Goal: Task Accomplishment & Management: Manage account settings

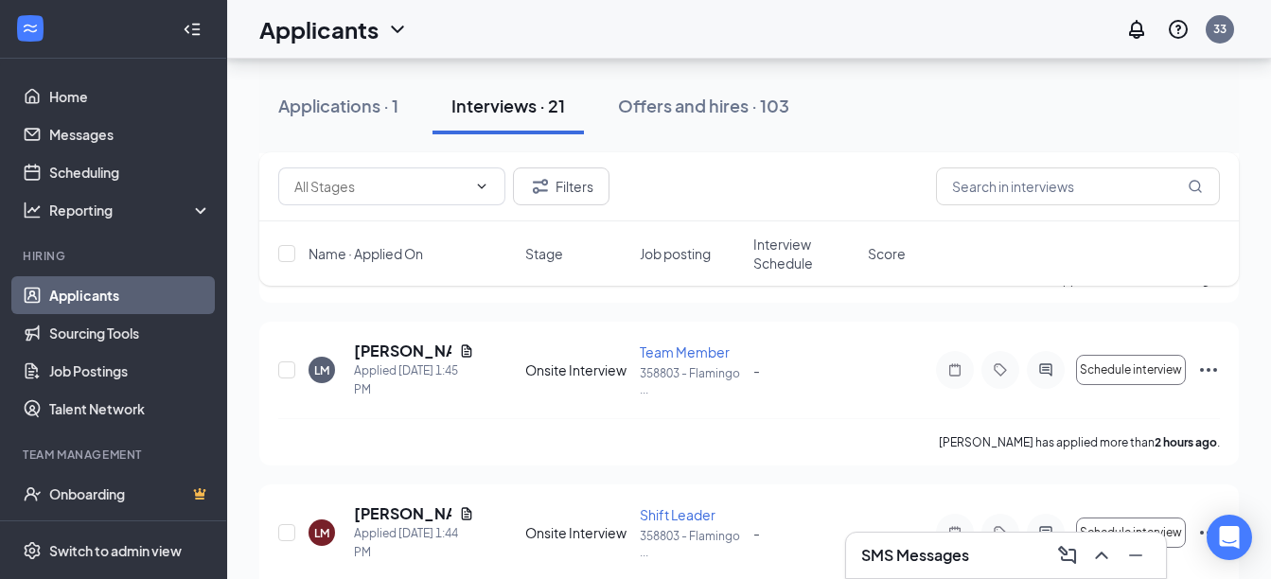
scroll to position [354, 0]
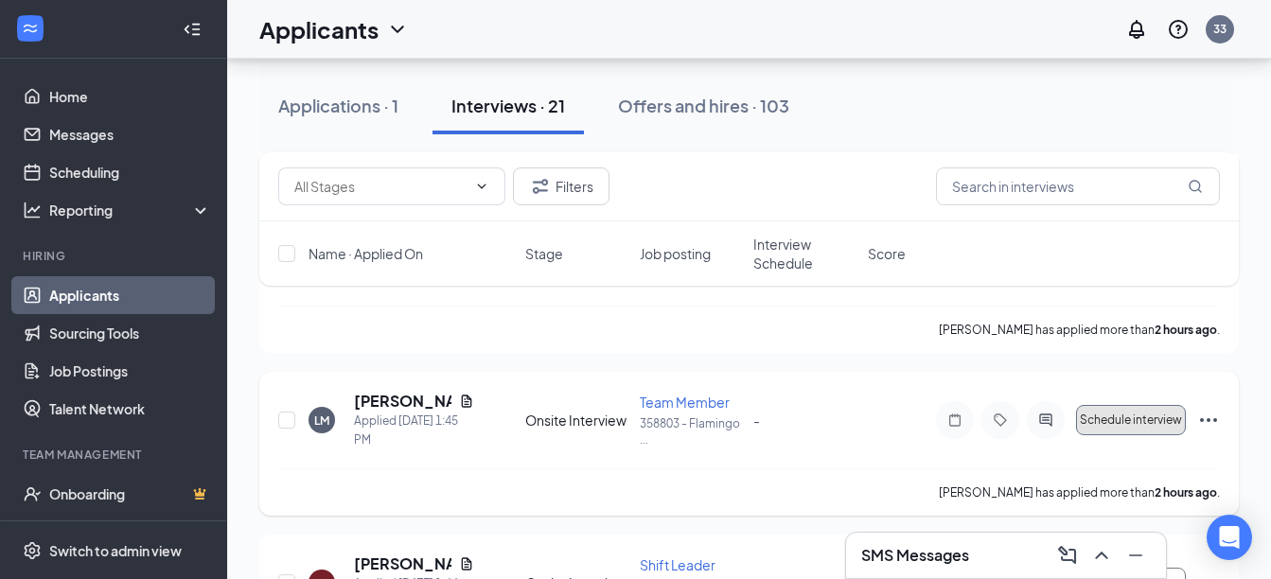
click at [1104, 428] on button "Schedule interview" at bounding box center [1131, 420] width 110 height 30
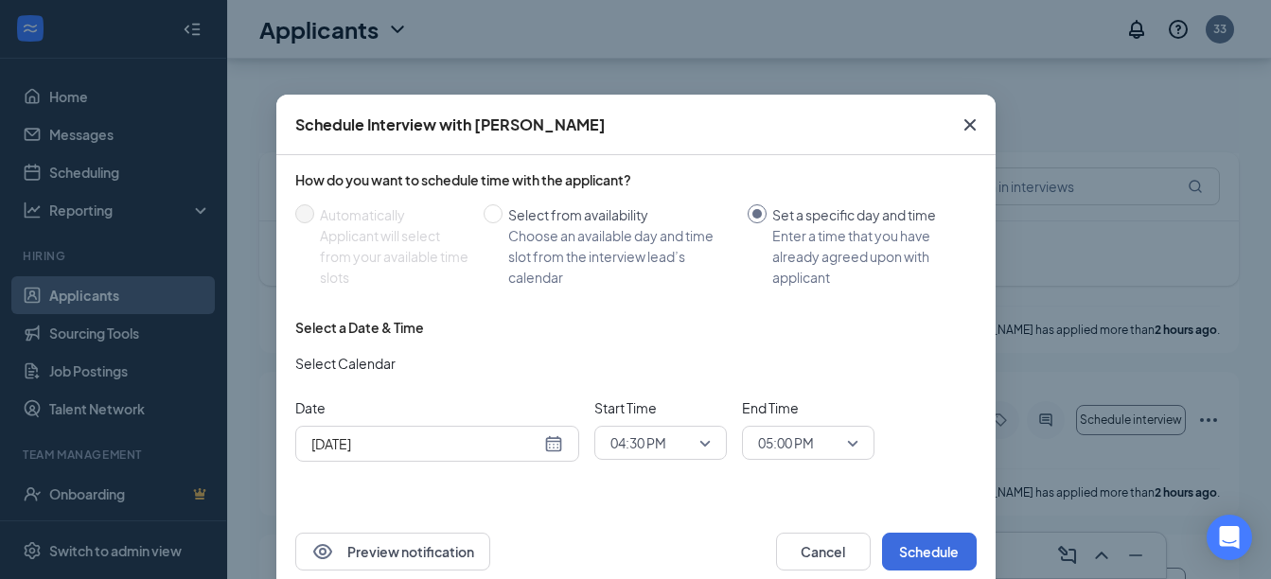
click at [542, 448] on div "[DATE]" at bounding box center [437, 443] width 252 height 21
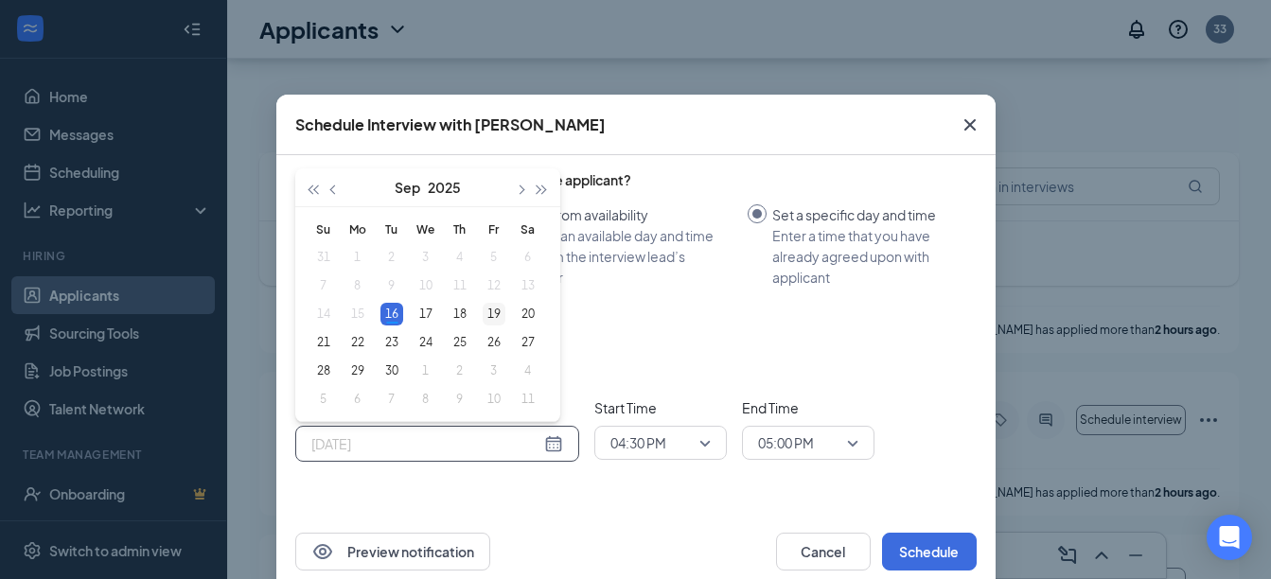
type input "[DATE]"
click at [483, 317] on div "19" at bounding box center [494, 314] width 23 height 23
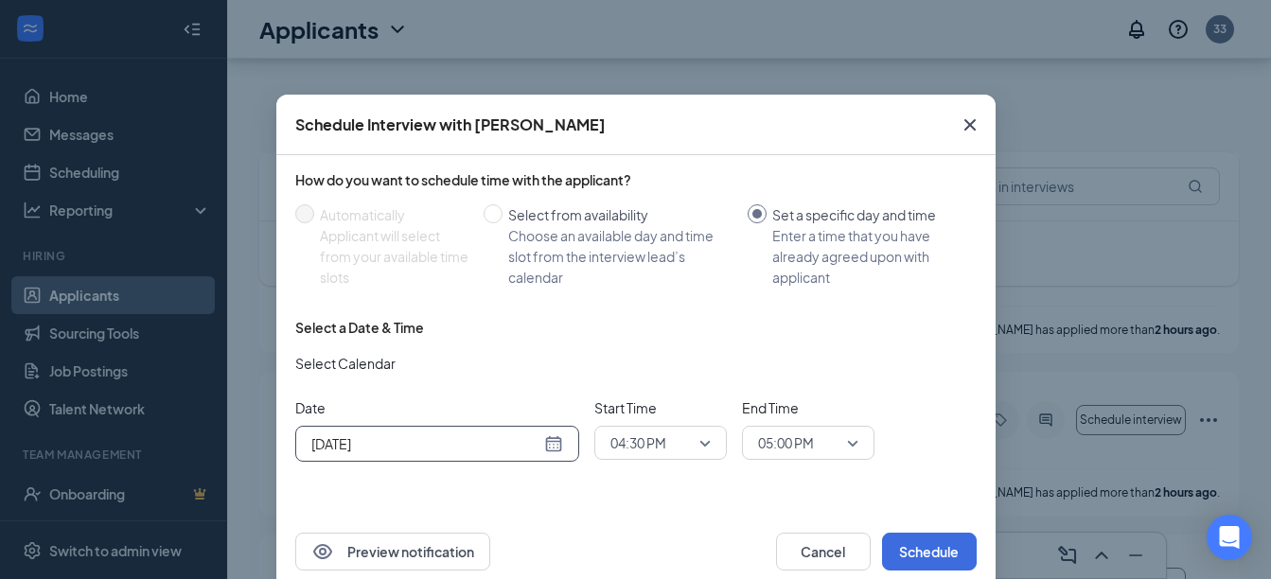
click at [703, 448] on div "04:30 PM" at bounding box center [660, 443] width 132 height 34
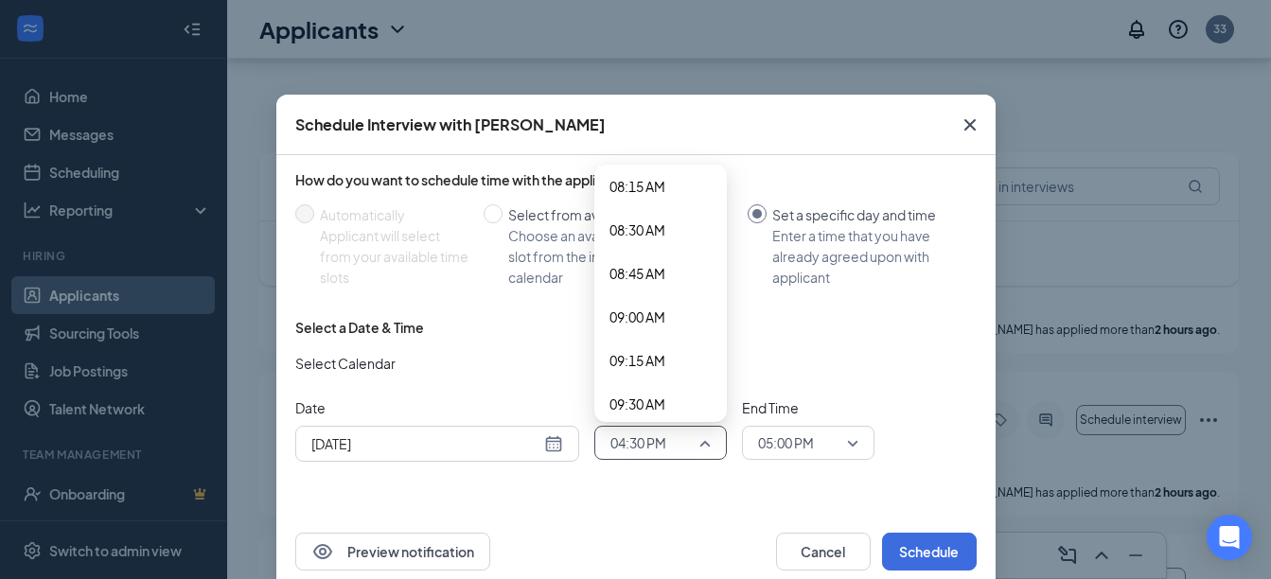
scroll to position [1476, 0]
click at [661, 362] on span "09:30 AM" at bounding box center [660, 372] width 102 height 21
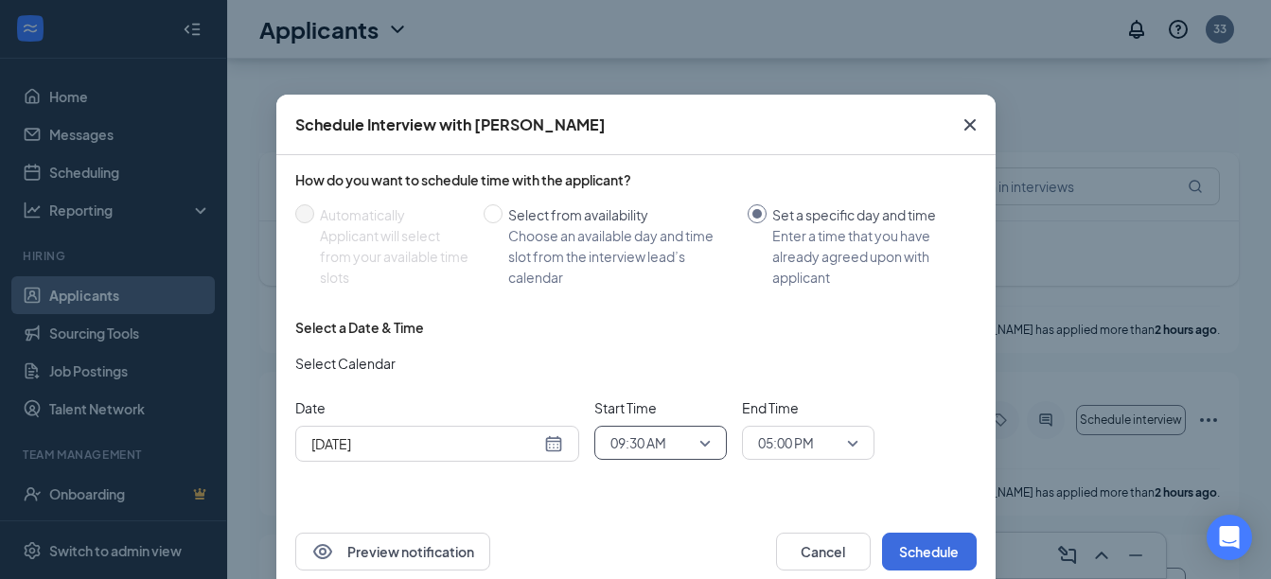
click at [834, 443] on span "05:00 PM" at bounding box center [808, 443] width 100 height 28
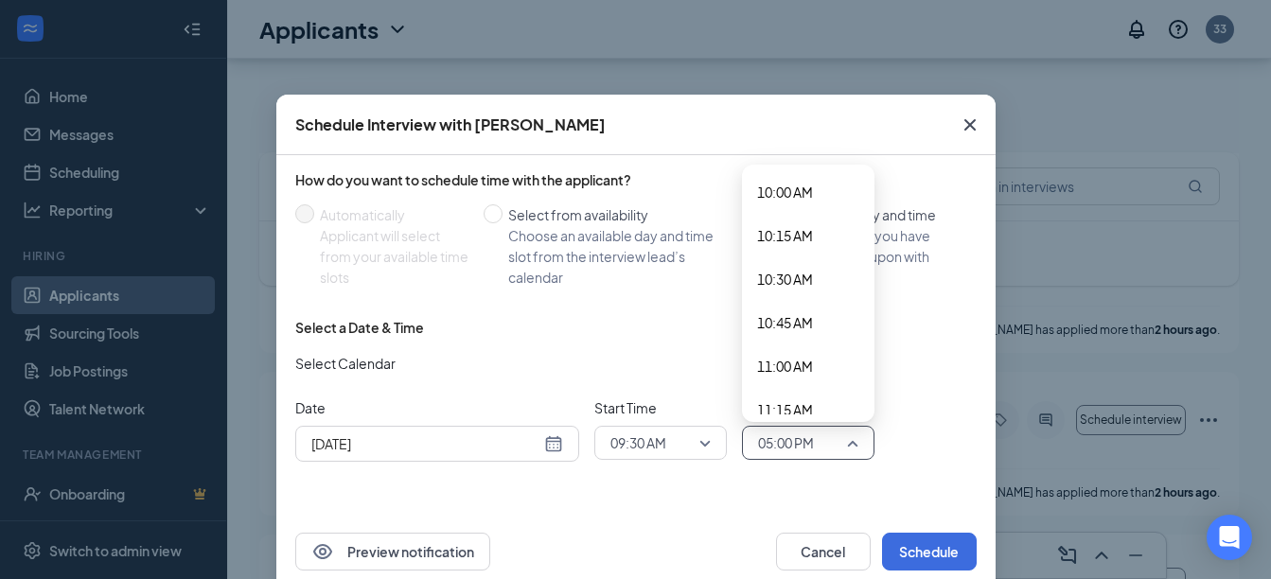
scroll to position [1703, 0]
click at [780, 226] on span "10:00 AM" at bounding box center [785, 232] width 56 height 21
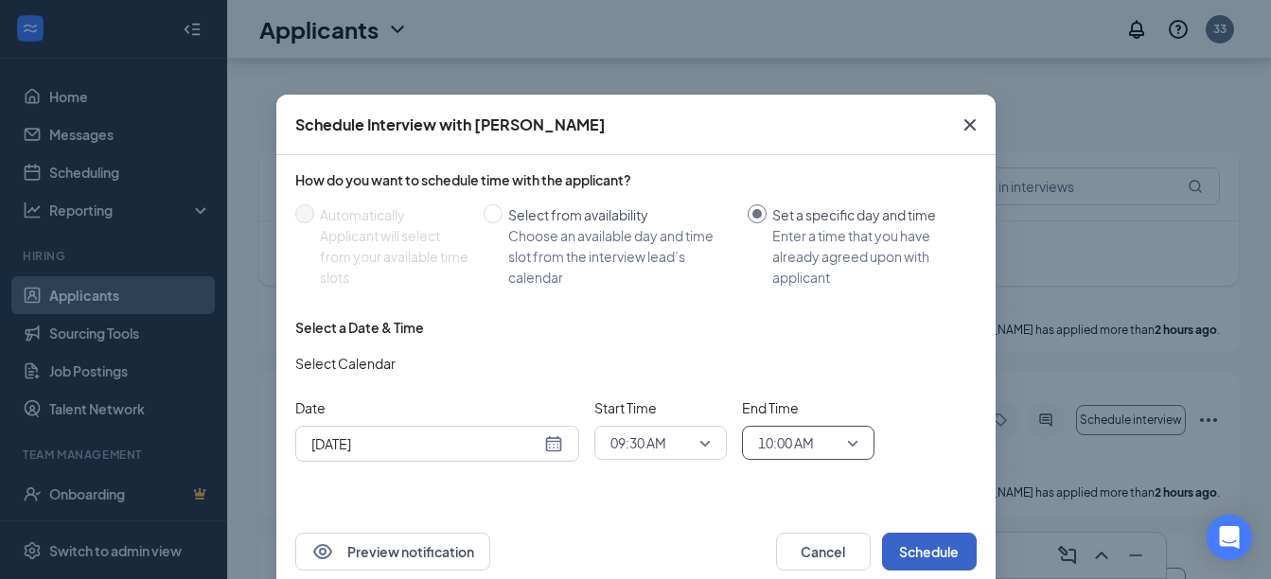
click at [935, 550] on button "Schedule" at bounding box center [929, 552] width 95 height 38
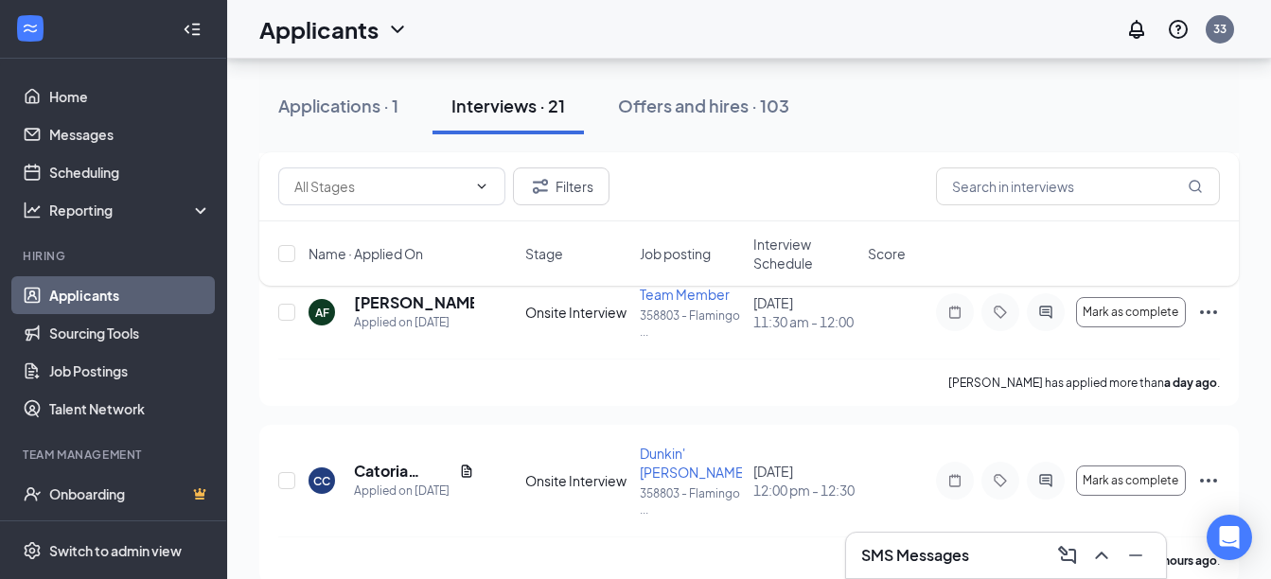
scroll to position [800, 0]
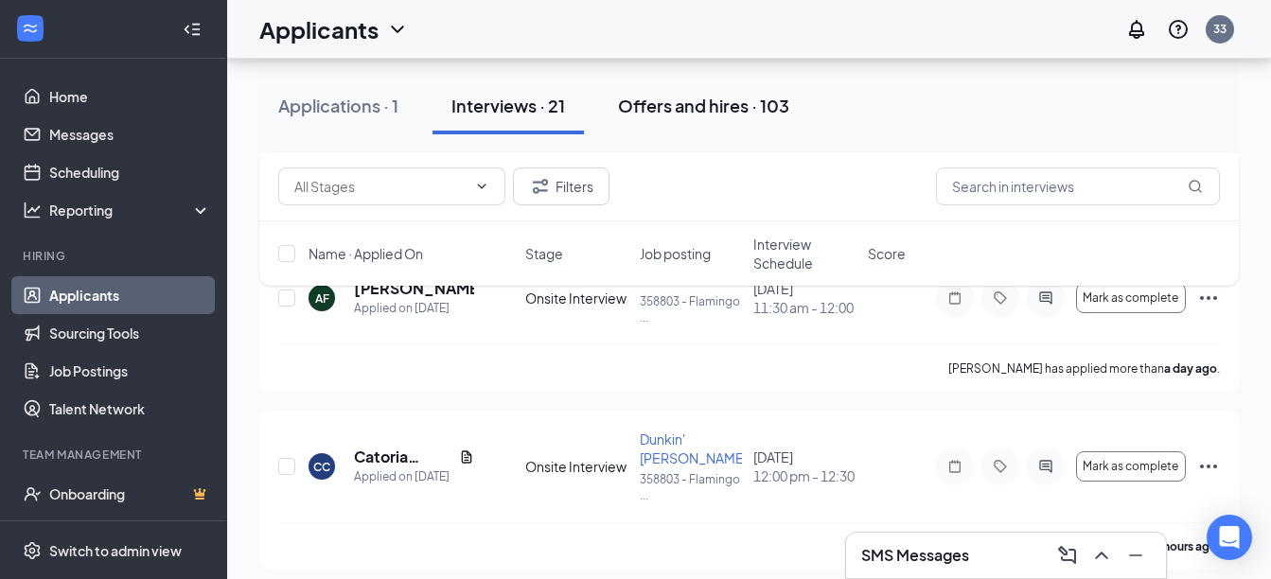
click at [688, 111] on div "Offers and hires · 103" at bounding box center [703, 106] width 171 height 24
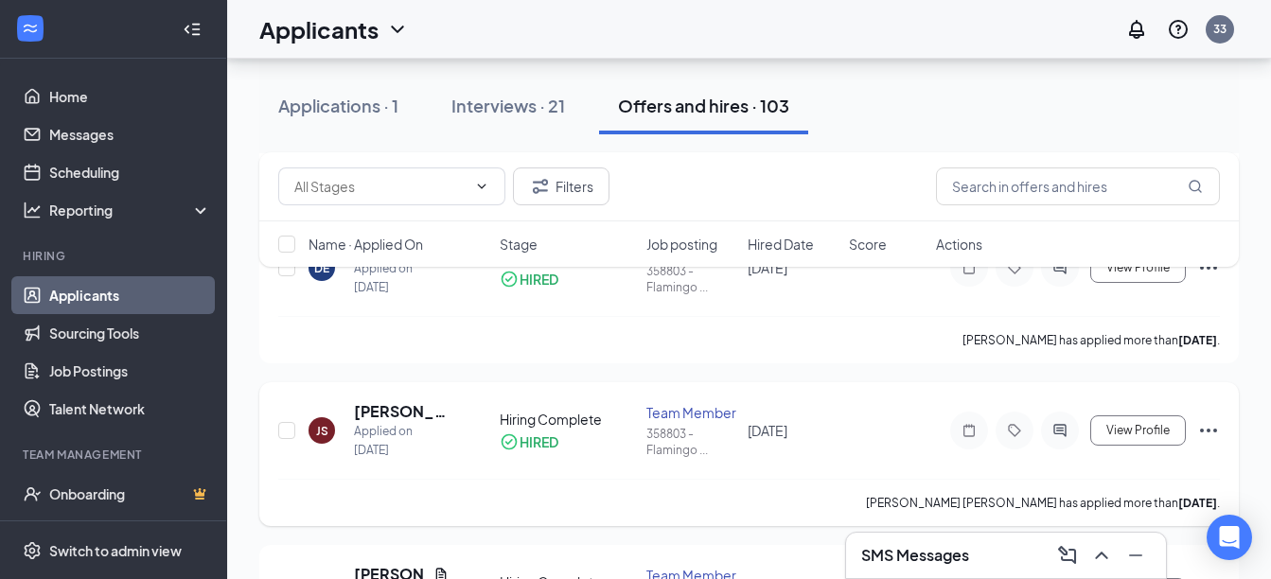
scroll to position [820, 0]
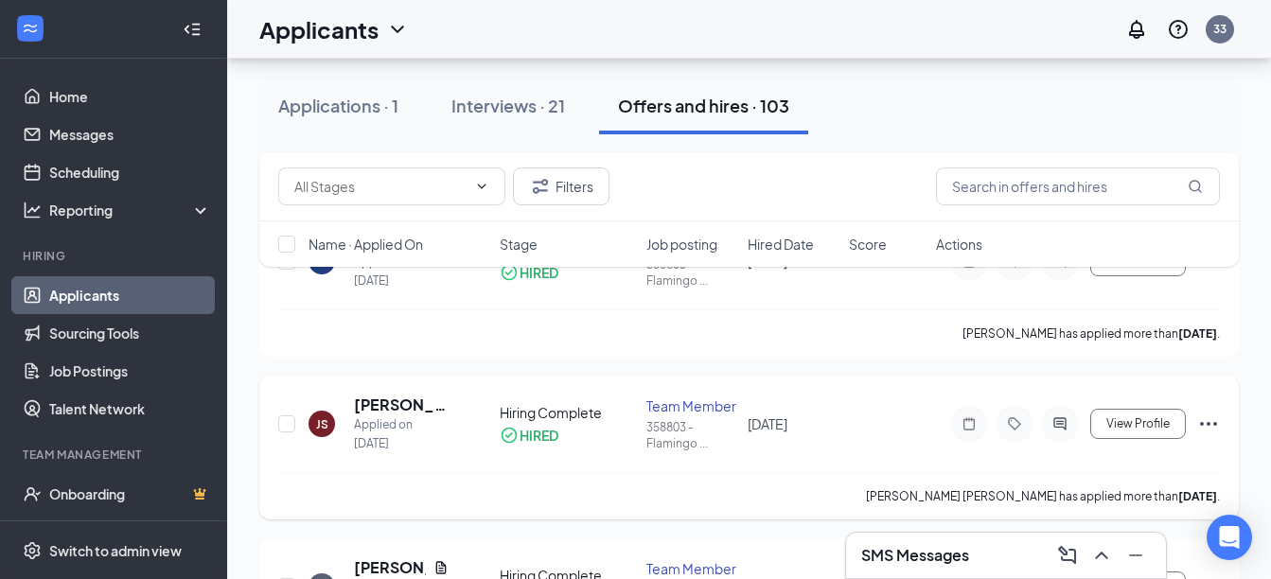
click at [1212, 418] on icon "Ellipses" at bounding box center [1208, 424] width 23 height 23
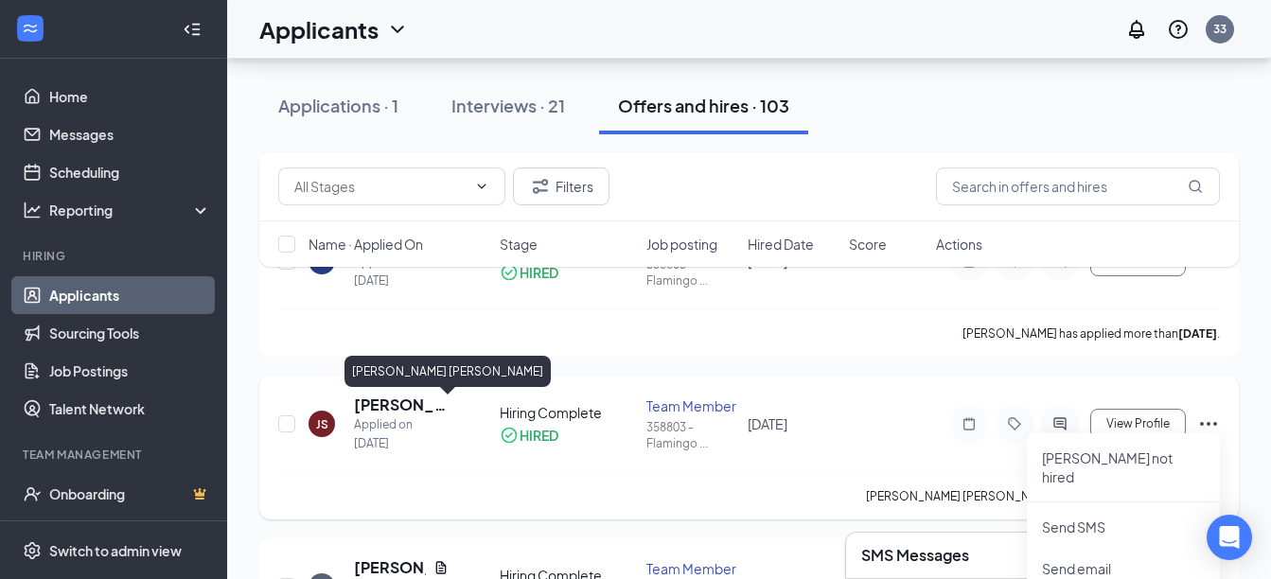
click at [407, 398] on h5 "[PERSON_NAME] [PERSON_NAME]" at bounding box center [401, 405] width 95 height 21
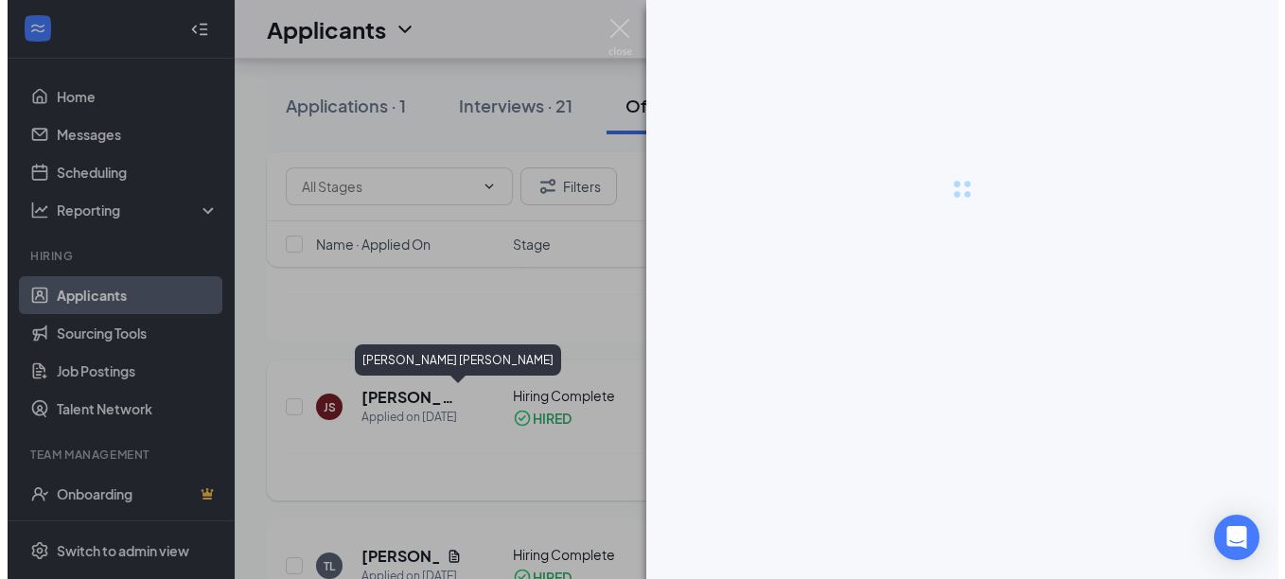
scroll to position [812, 0]
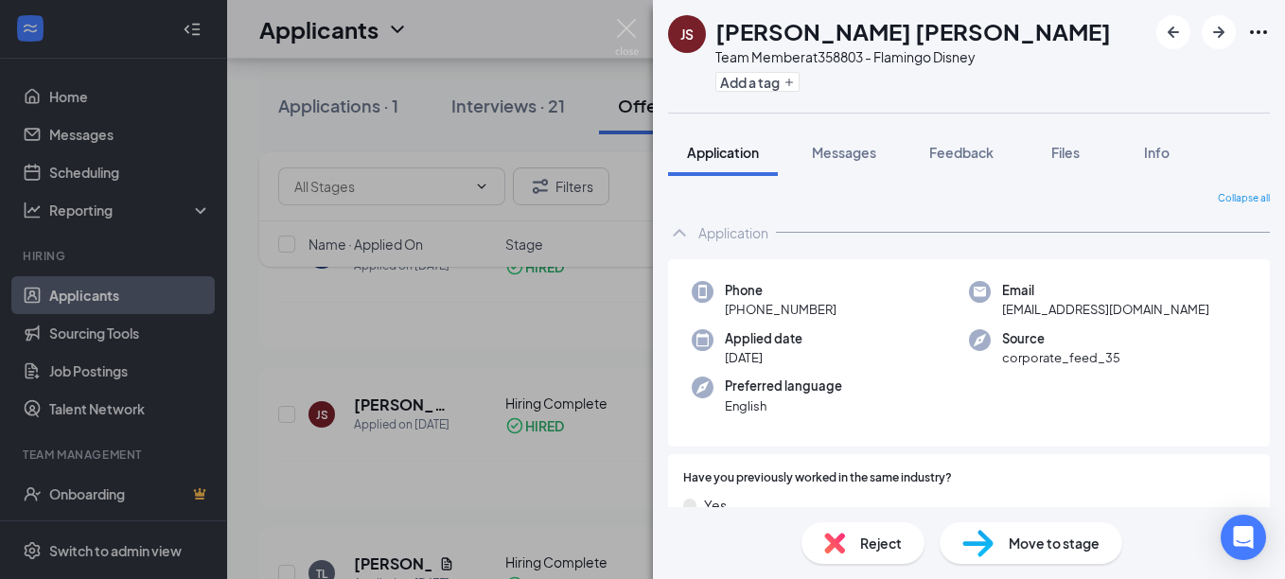
click at [1033, 541] on span "Move to stage" at bounding box center [1054, 543] width 91 height 21
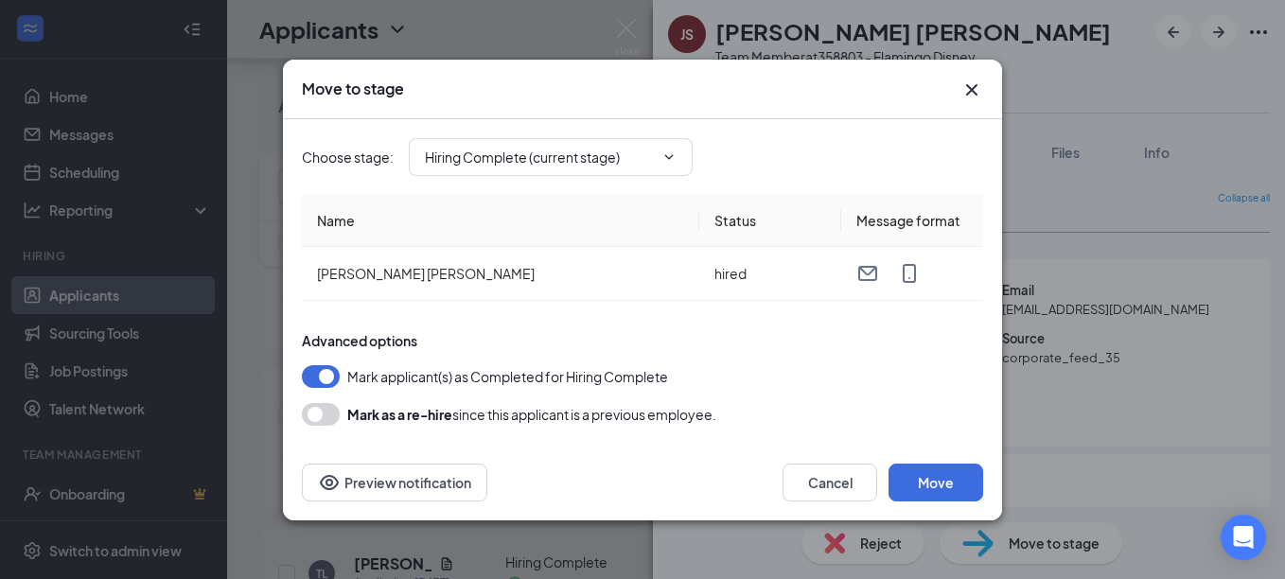
click at [322, 410] on button "button" at bounding box center [321, 414] width 38 height 23
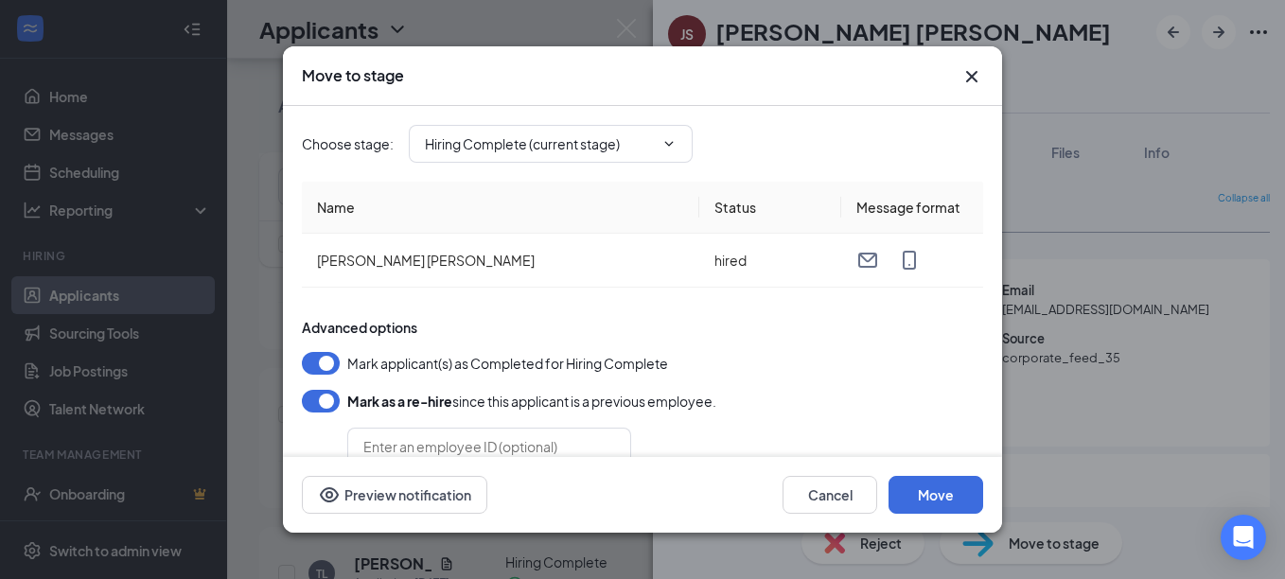
click at [326, 391] on button "button" at bounding box center [321, 401] width 38 height 23
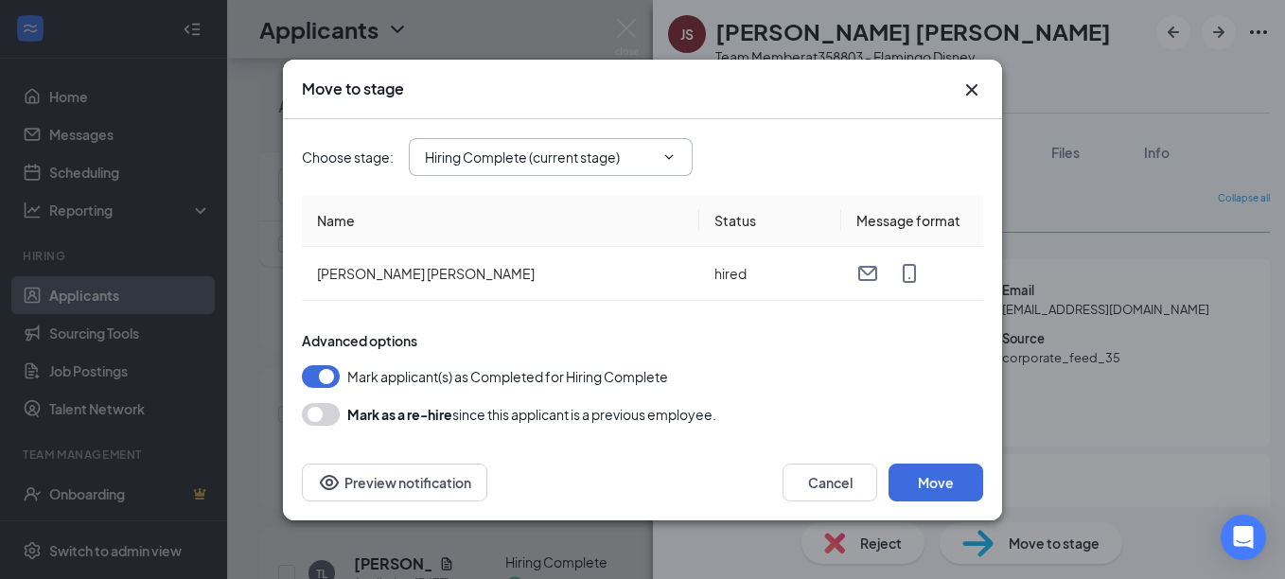
click at [674, 158] on icon "ChevronDown" at bounding box center [669, 157] width 15 height 15
click at [674, 160] on icon "ChevronDown" at bounding box center [669, 157] width 15 height 15
click at [941, 480] on button "Move" at bounding box center [936, 483] width 95 height 38
click at [327, 367] on button "button" at bounding box center [321, 376] width 38 height 23
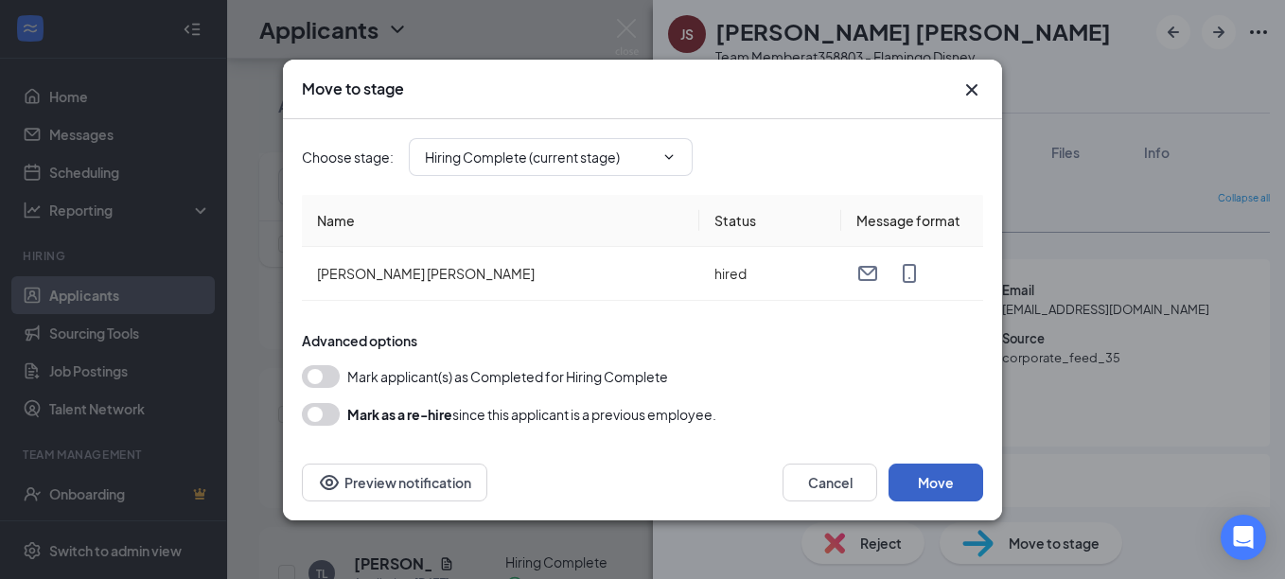
click at [919, 482] on button "Move" at bounding box center [936, 483] width 95 height 38
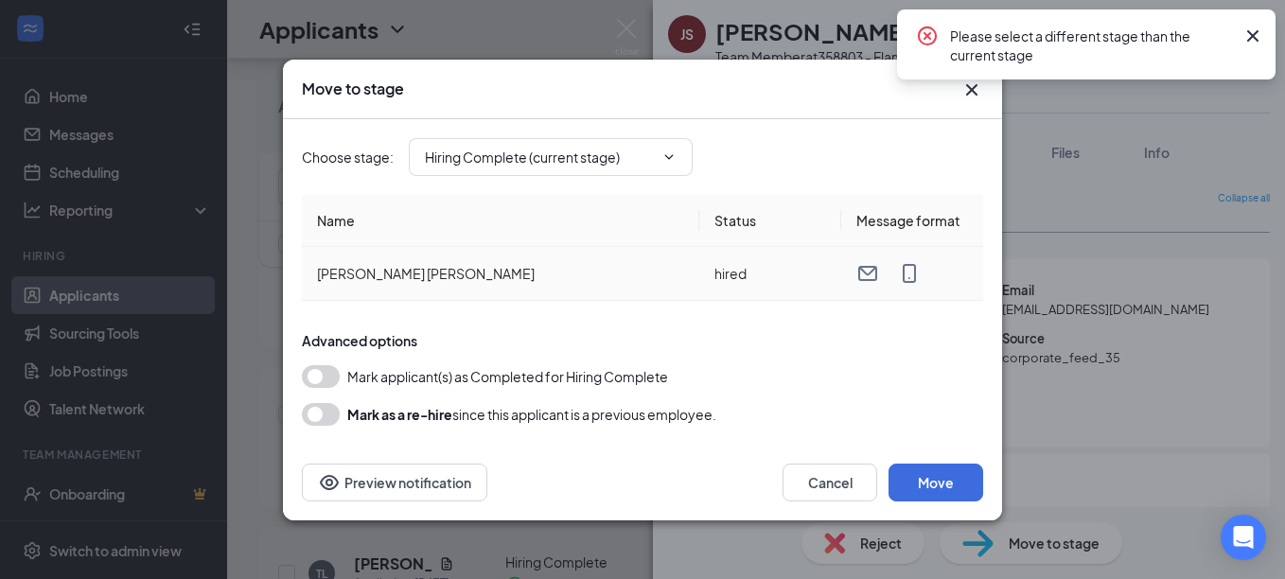
click at [805, 296] on td "hired" at bounding box center [770, 274] width 142 height 54
click at [667, 152] on icon "ChevronDown" at bounding box center [669, 157] width 15 height 15
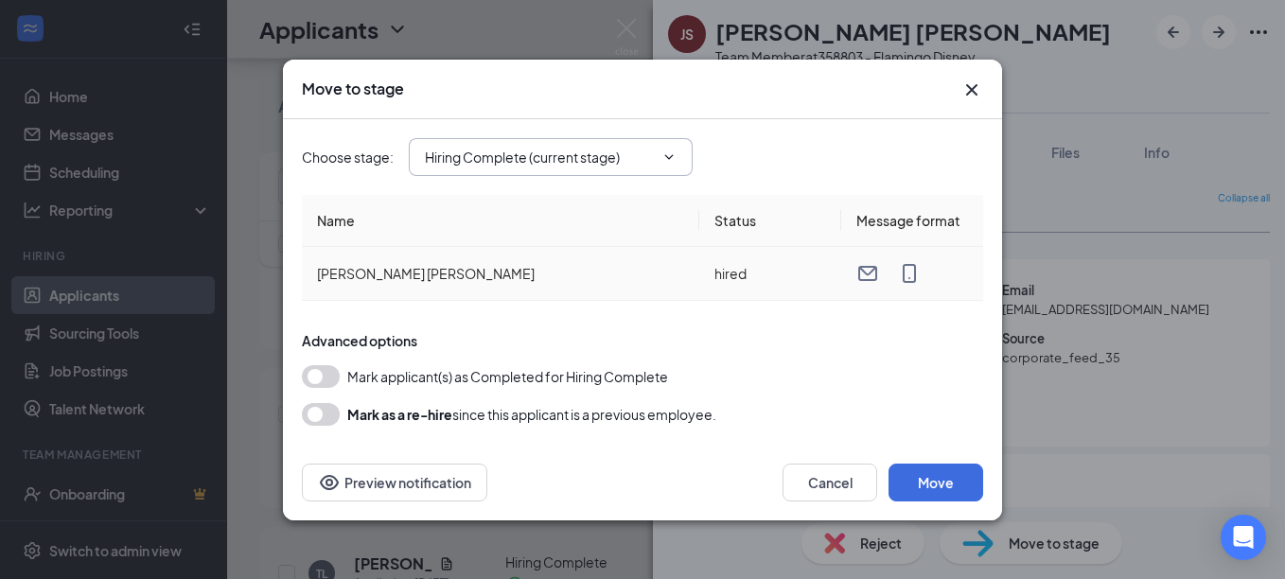
click at [743, 274] on td "hired" at bounding box center [770, 274] width 142 height 54
click at [419, 492] on button "Preview notification" at bounding box center [394, 483] width 185 height 38
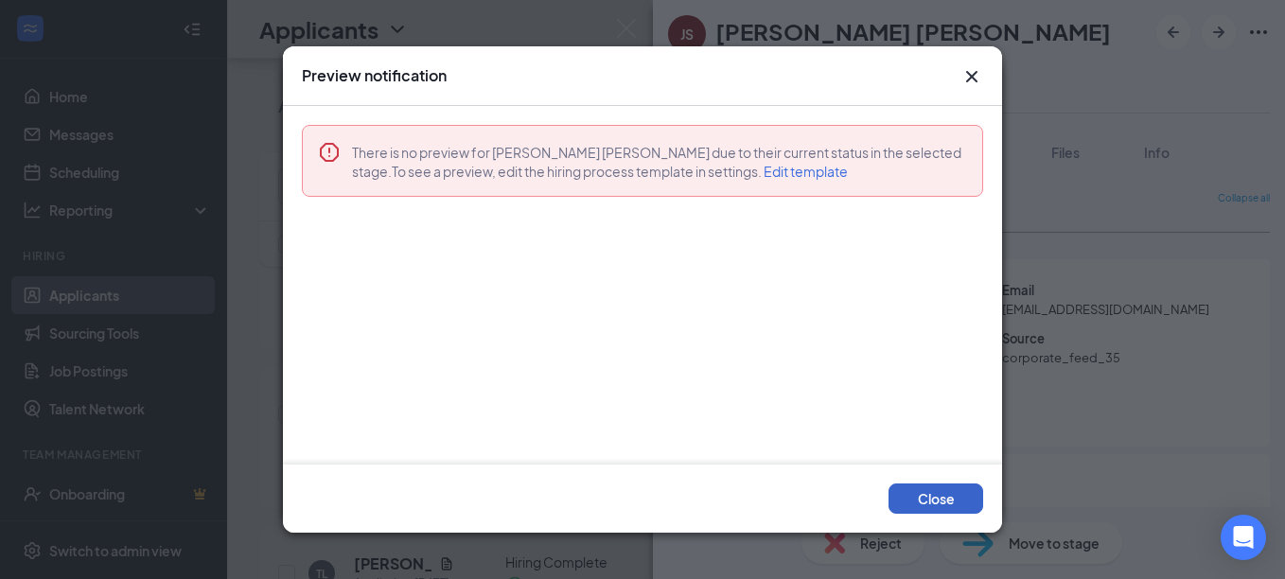
click at [928, 503] on button "Close" at bounding box center [936, 499] width 95 height 30
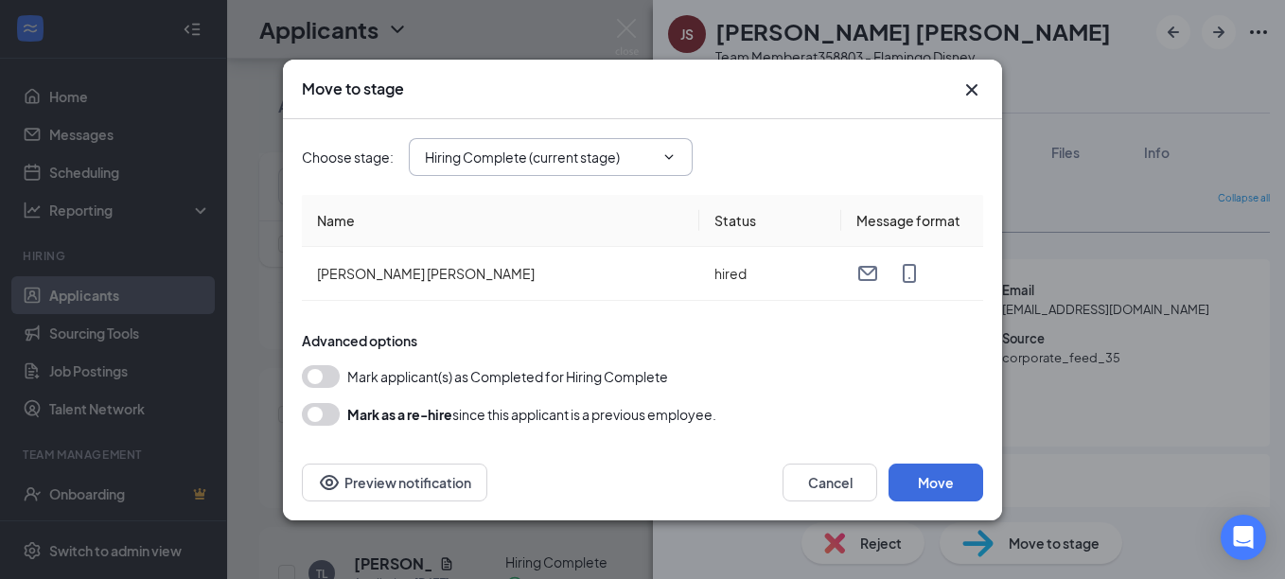
click at [538, 150] on input "Hiring Complete (current stage)" at bounding box center [539, 157] width 229 height 21
click at [492, 277] on div "Offer Letter" at bounding box center [477, 280] width 75 height 21
type input "Offer Letter"
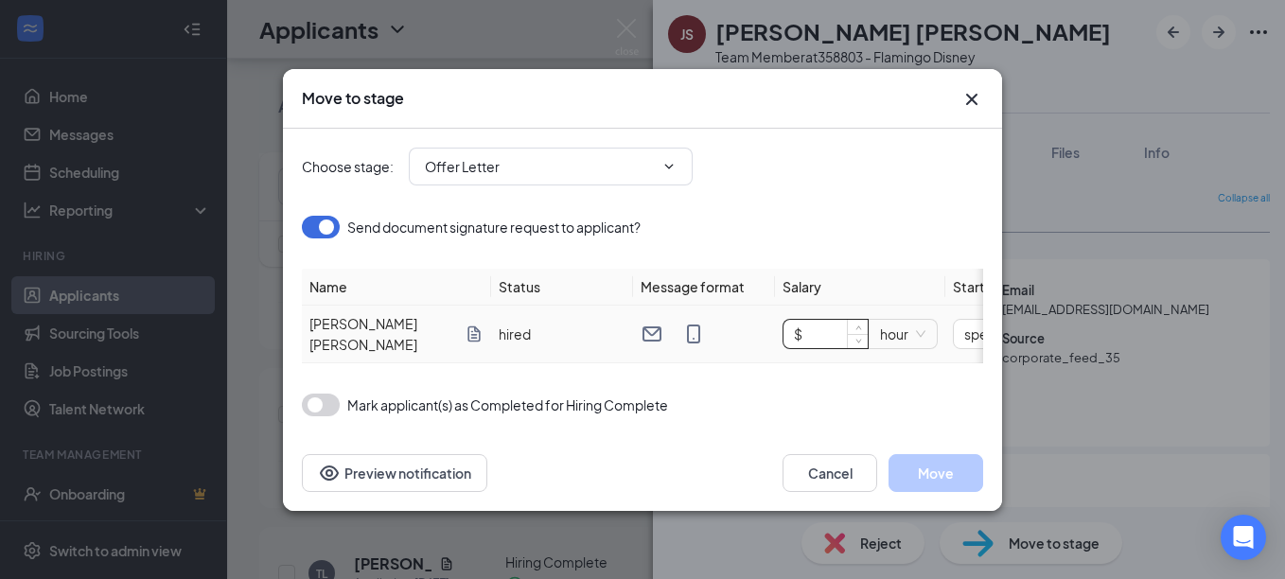
click at [819, 332] on input "$" at bounding box center [826, 334] width 84 height 28
type input "$ 14"
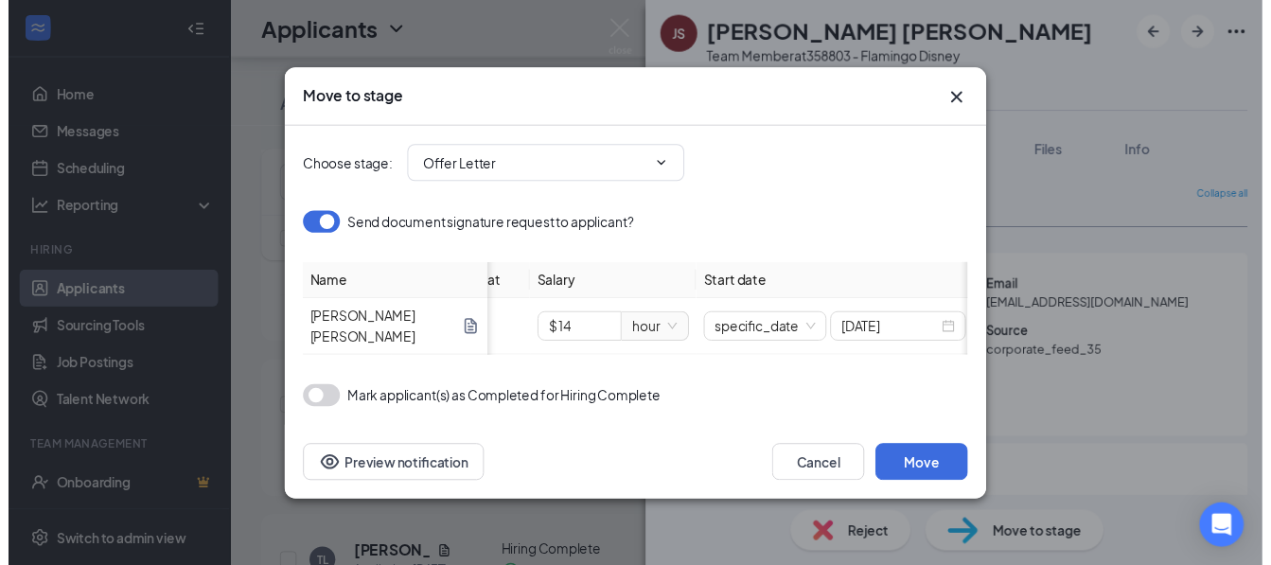
scroll to position [0, 246]
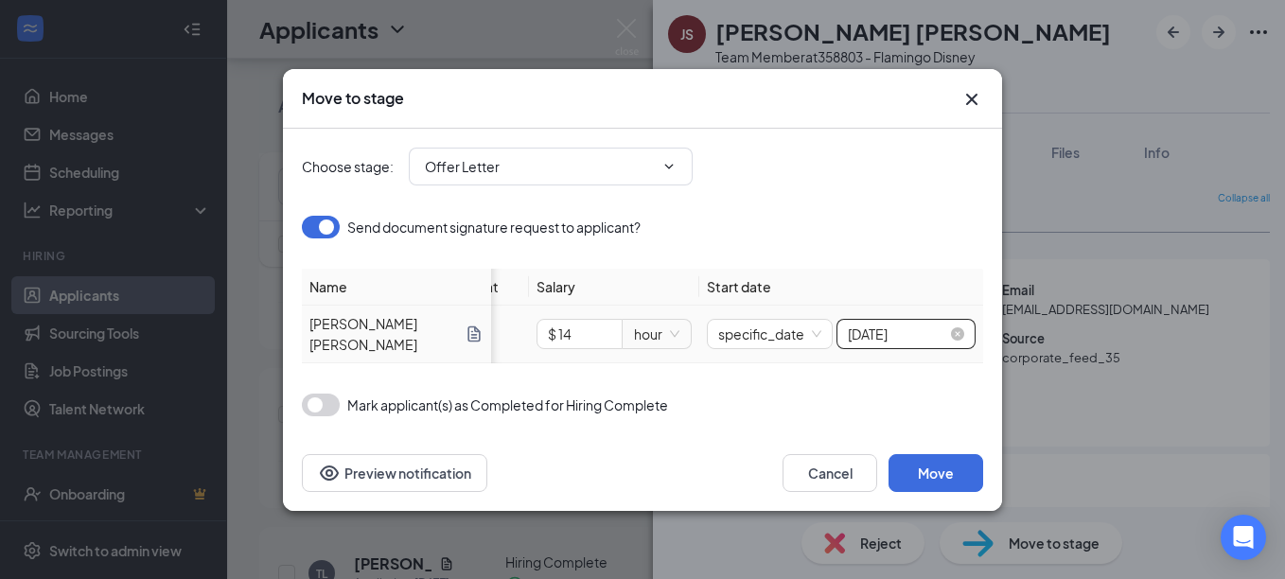
click at [956, 324] on div "[DATE]" at bounding box center [906, 334] width 116 height 21
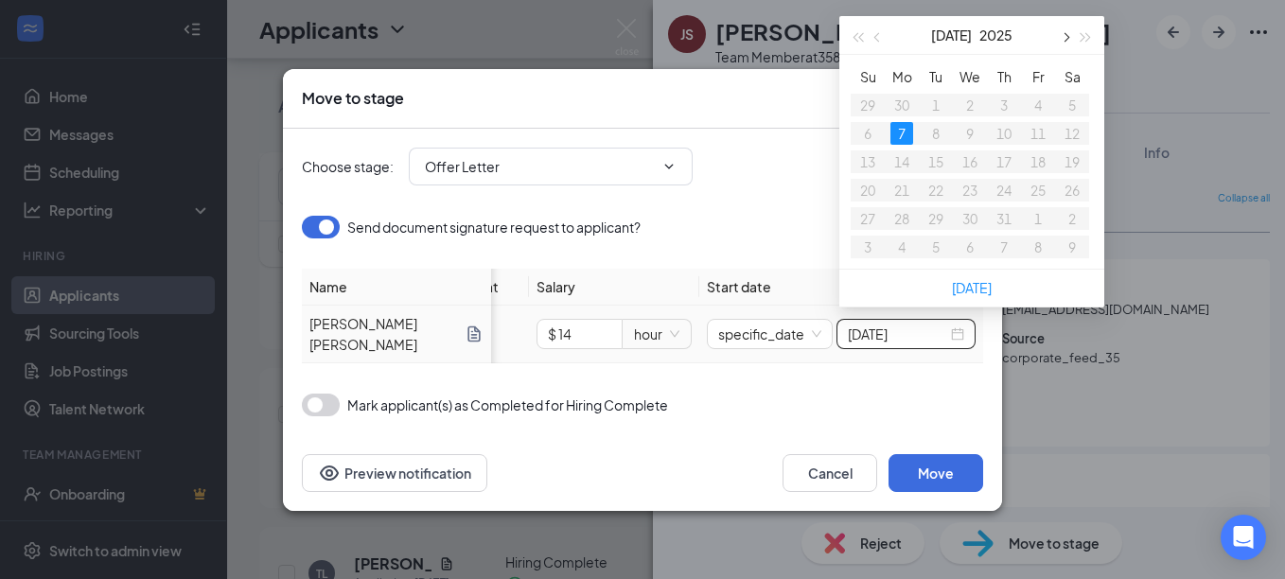
click at [1068, 41] on button "button" at bounding box center [1064, 35] width 21 height 38
type input "[DATE]"
click at [967, 160] on div "17" at bounding box center [970, 161] width 23 height 23
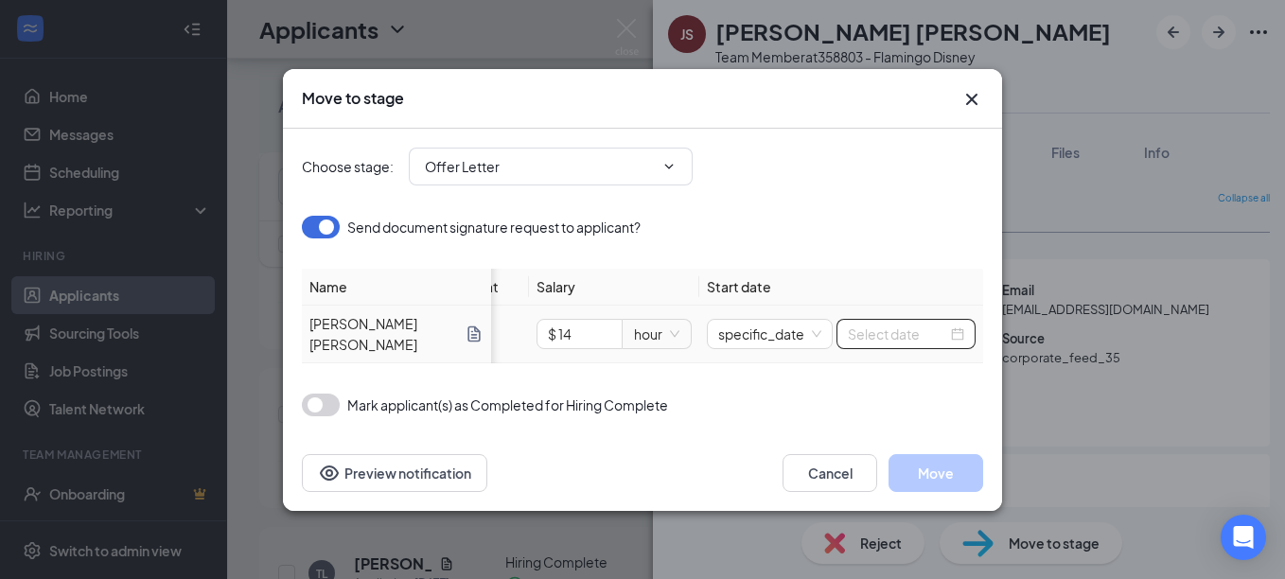
click at [957, 324] on div at bounding box center [906, 334] width 116 height 21
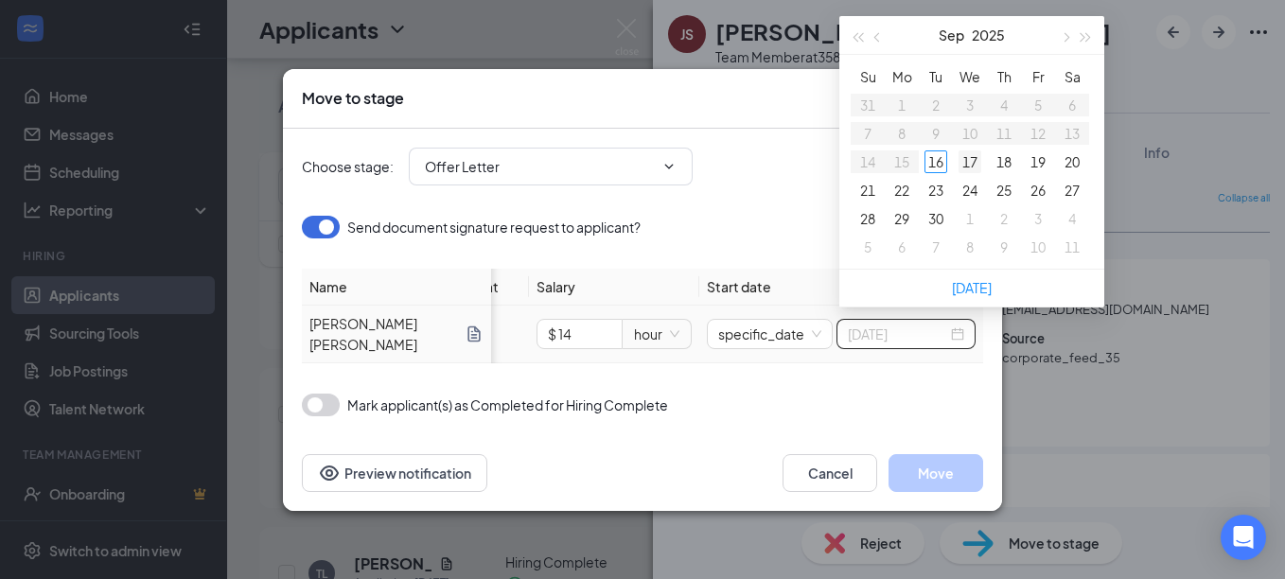
type input "[DATE]"
click at [965, 162] on div "17" at bounding box center [970, 161] width 23 height 23
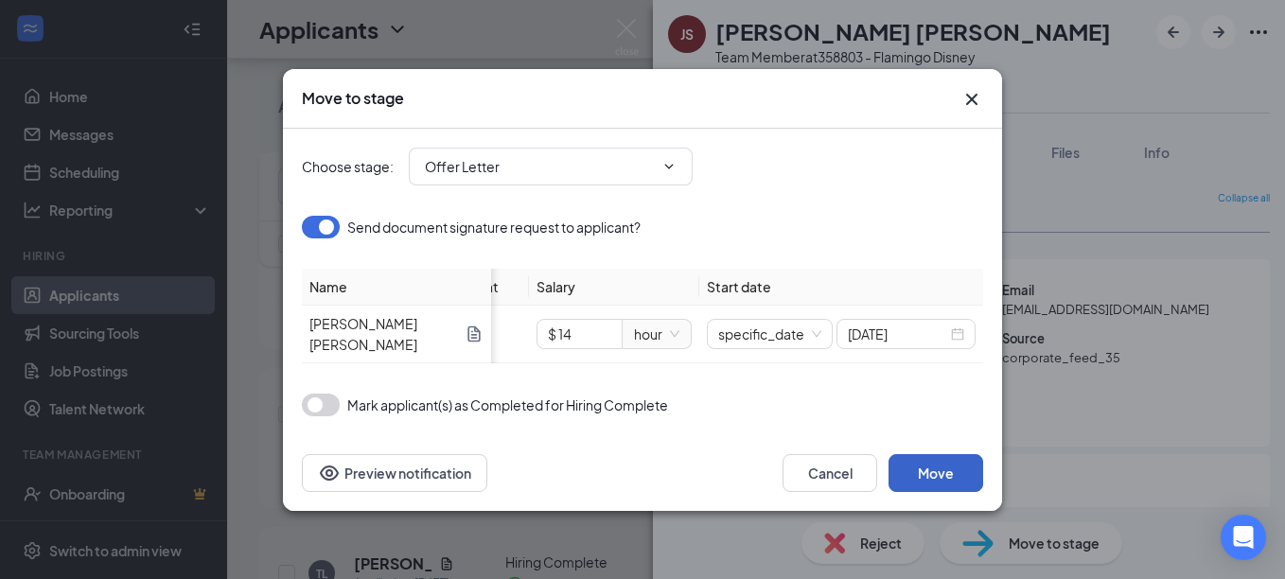
click at [936, 479] on button "Move" at bounding box center [936, 473] width 95 height 38
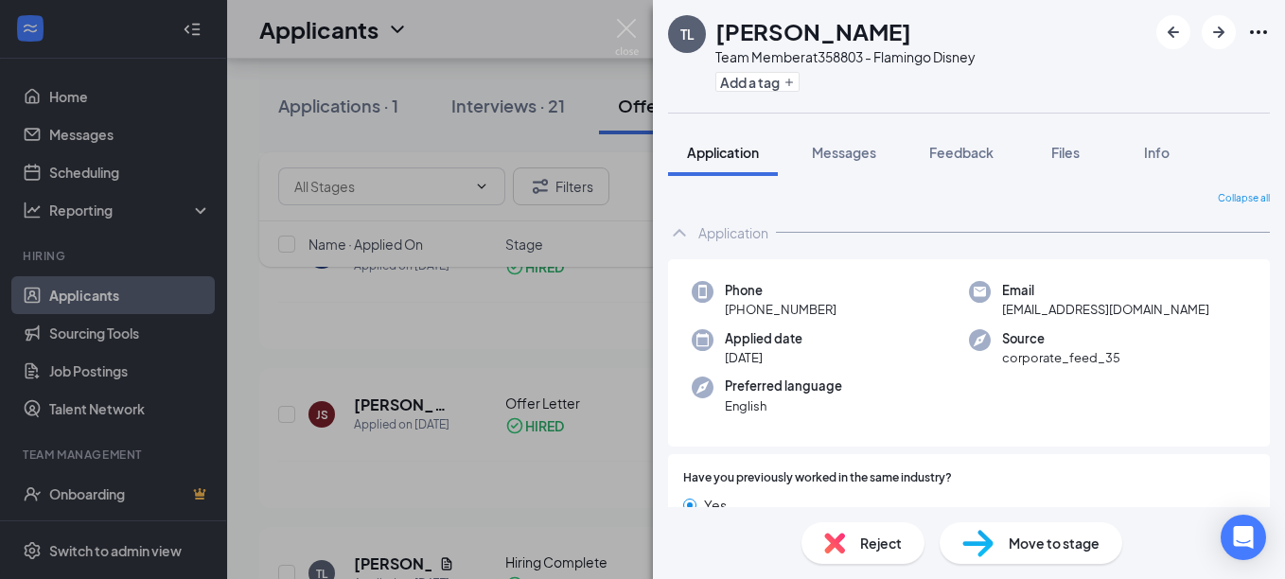
click at [588, 308] on div "[PERSON_NAME] Team Member at 358803 - Flamingo Disney Add a tag Application Mes…" at bounding box center [642, 289] width 1285 height 579
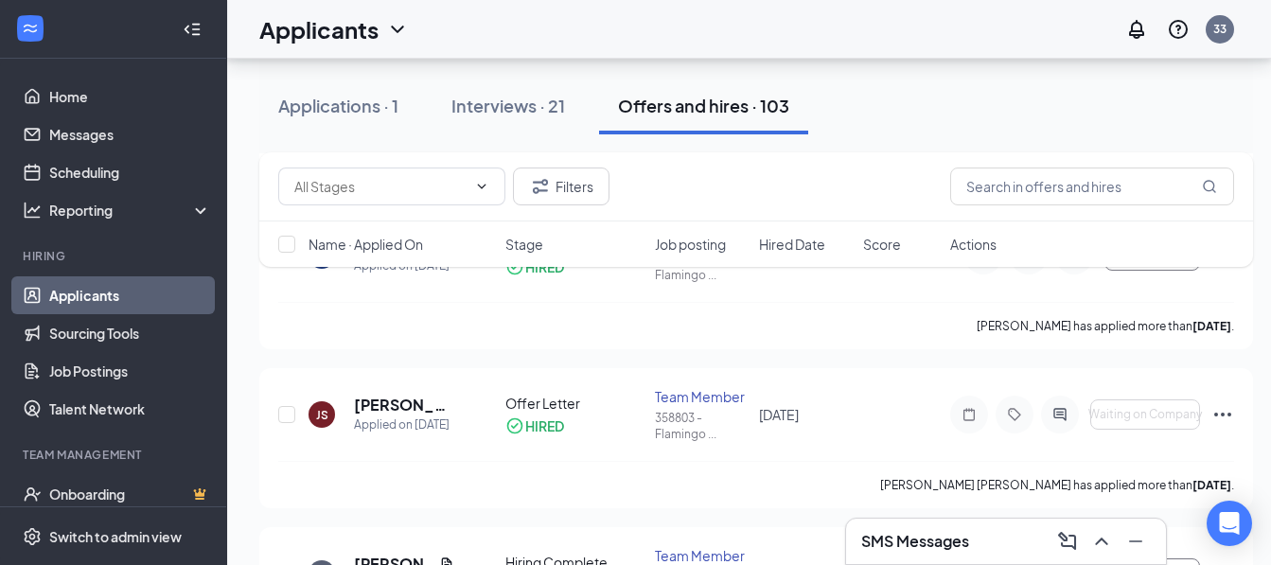
click at [935, 543] on h3 "SMS Messages" at bounding box center [915, 541] width 108 height 21
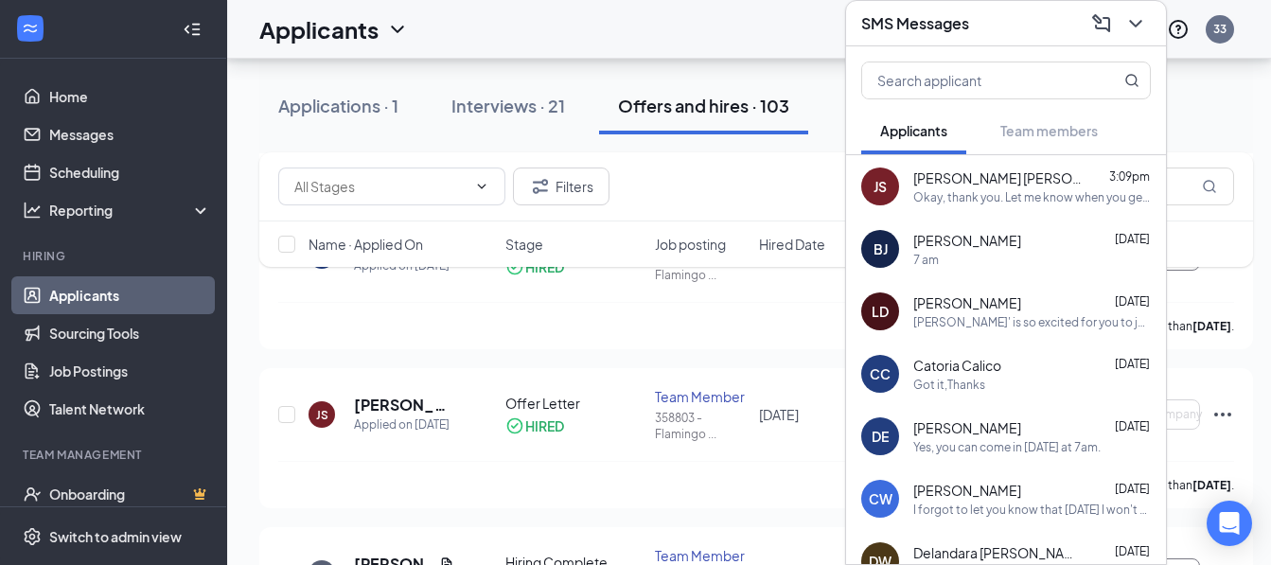
click at [1033, 189] on div "Okay, thank you. Let me know when you get a Welcome to [PERSON_NAME] email, so …" at bounding box center [1032, 197] width 238 height 16
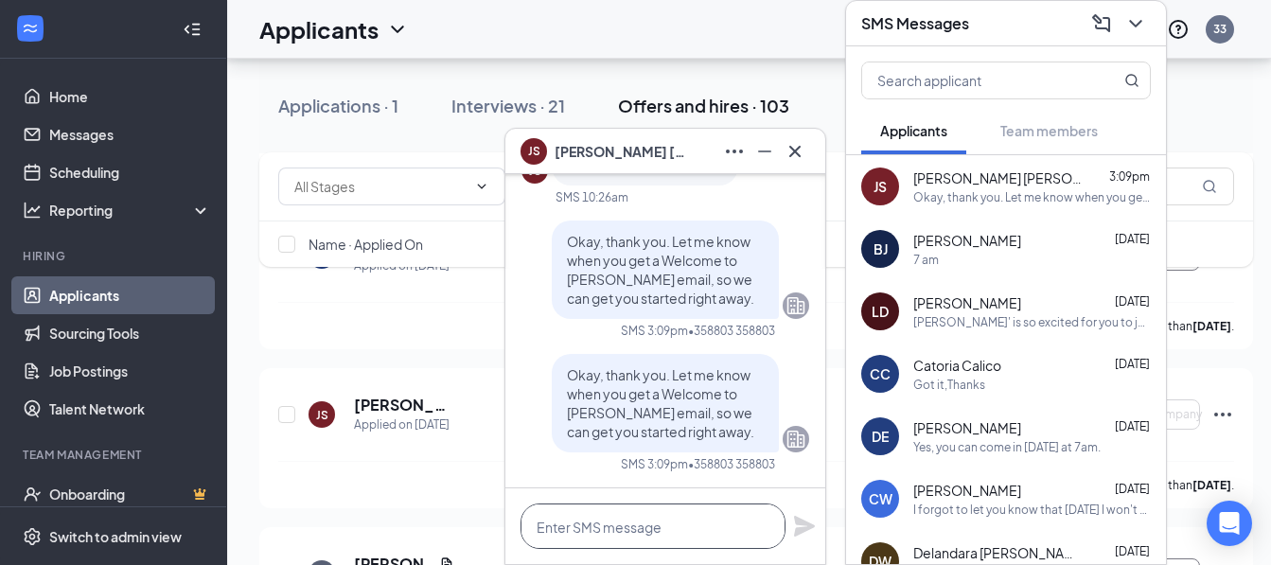
click at [652, 513] on textarea at bounding box center [653, 525] width 265 height 45
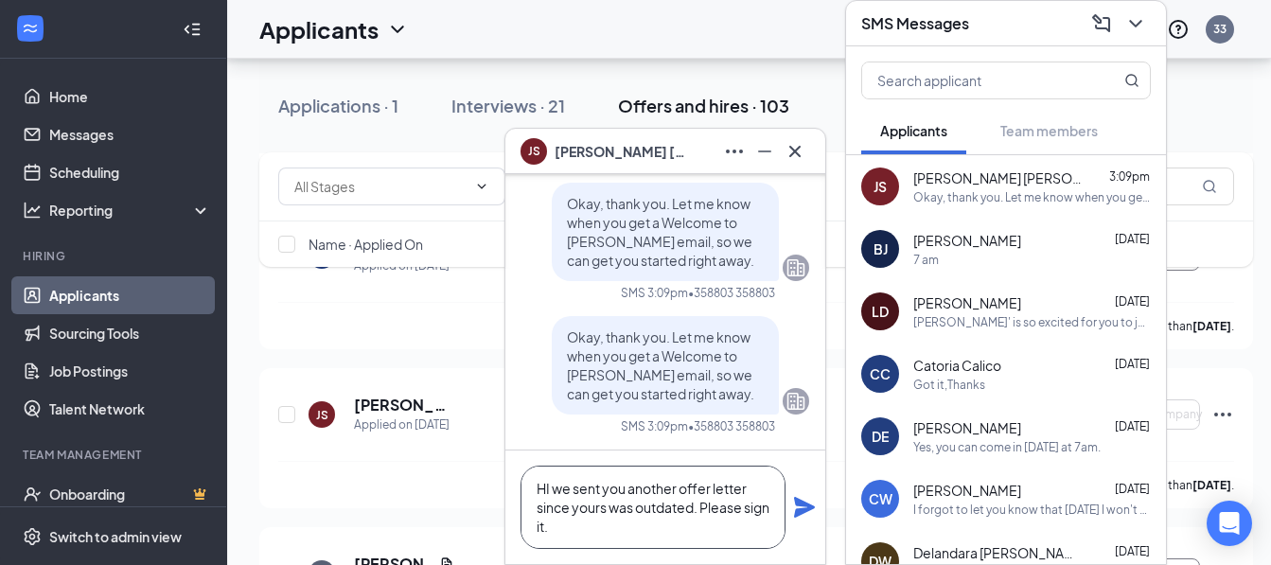
type textarea "HI we sent you another offer letter since yours was outdated. Please sign it."
click at [801, 507] on icon "Plane" at bounding box center [804, 507] width 23 height 23
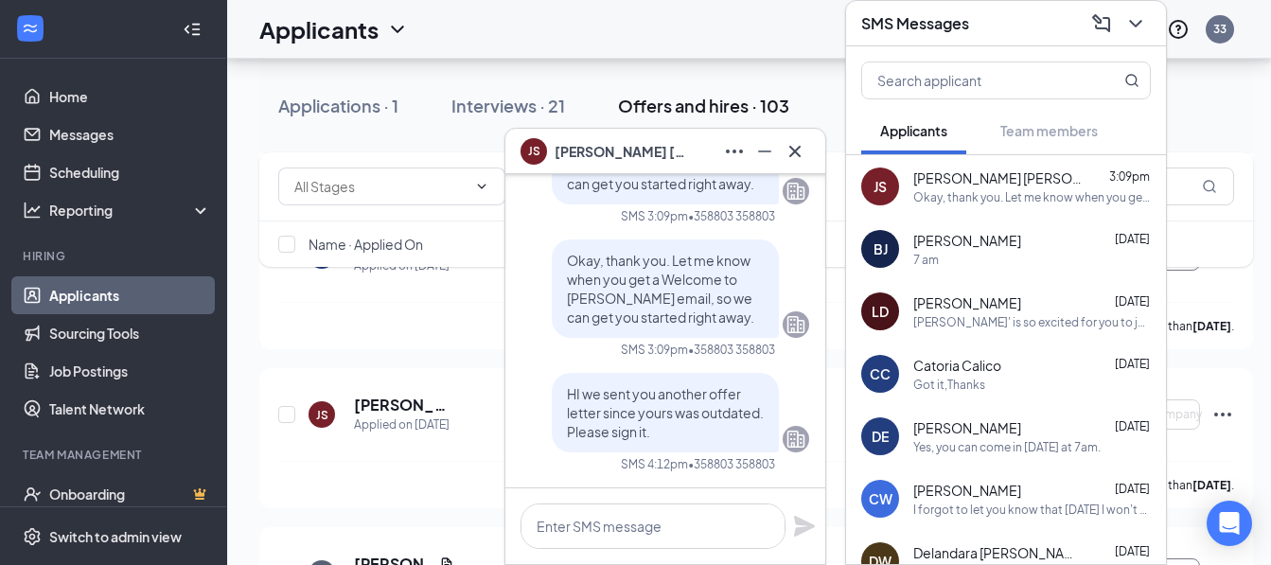
scroll to position [0, 0]
click at [804, 144] on icon "Cross" at bounding box center [795, 151] width 23 height 23
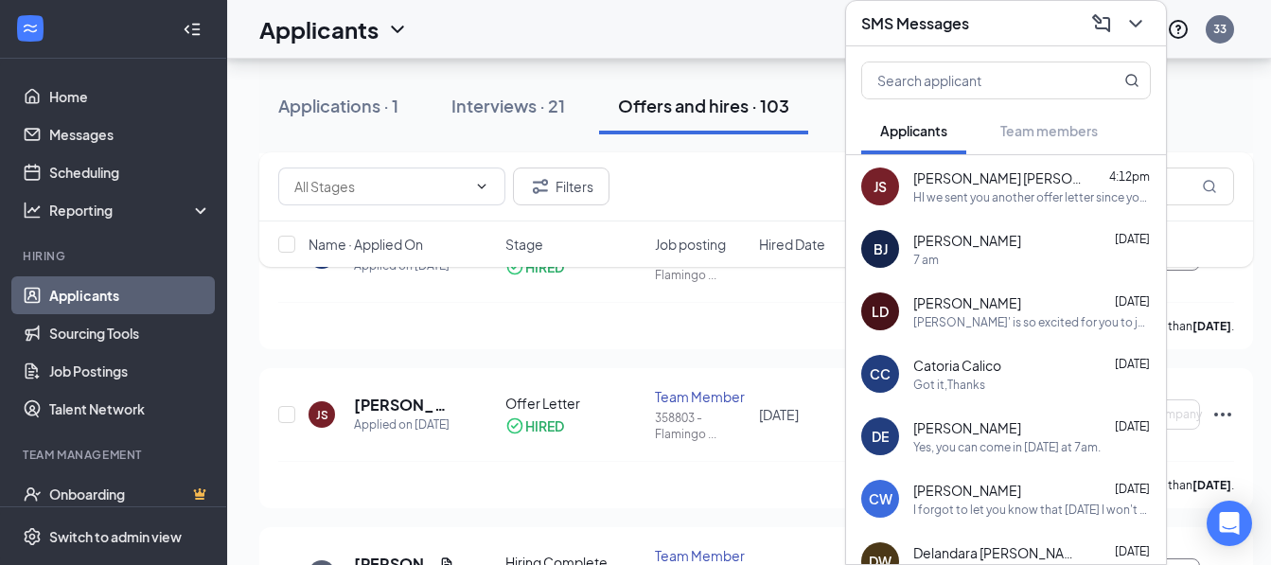
click at [1141, 12] on icon "ChevronDown" at bounding box center [1135, 23] width 23 height 23
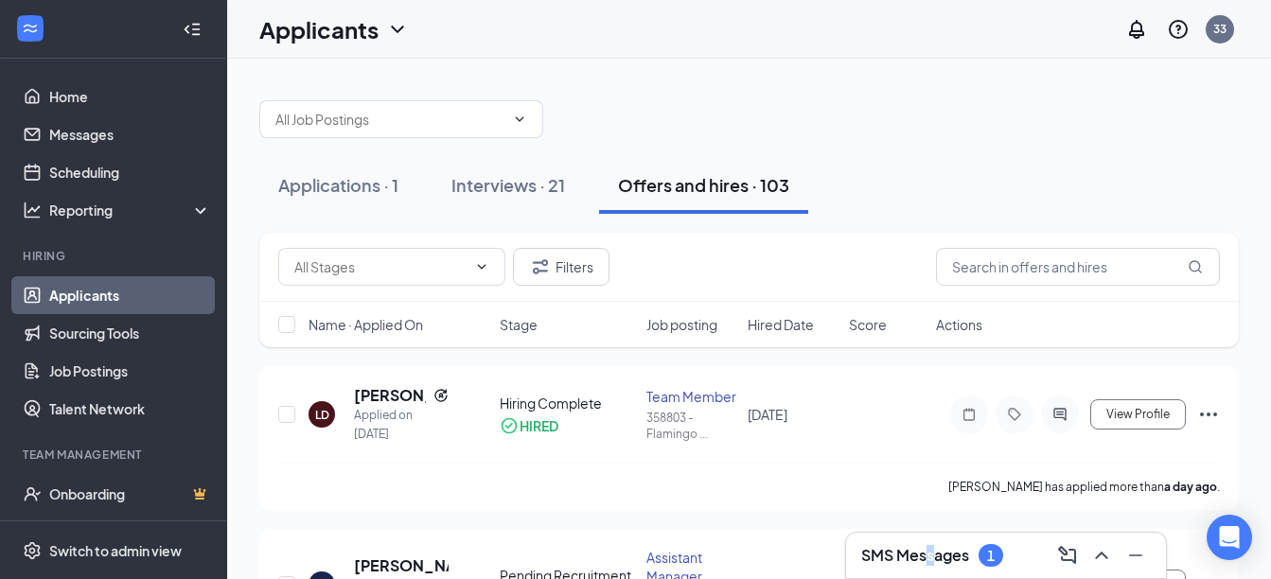
click at [930, 561] on h3 "SMS Messages" at bounding box center [915, 555] width 108 height 21
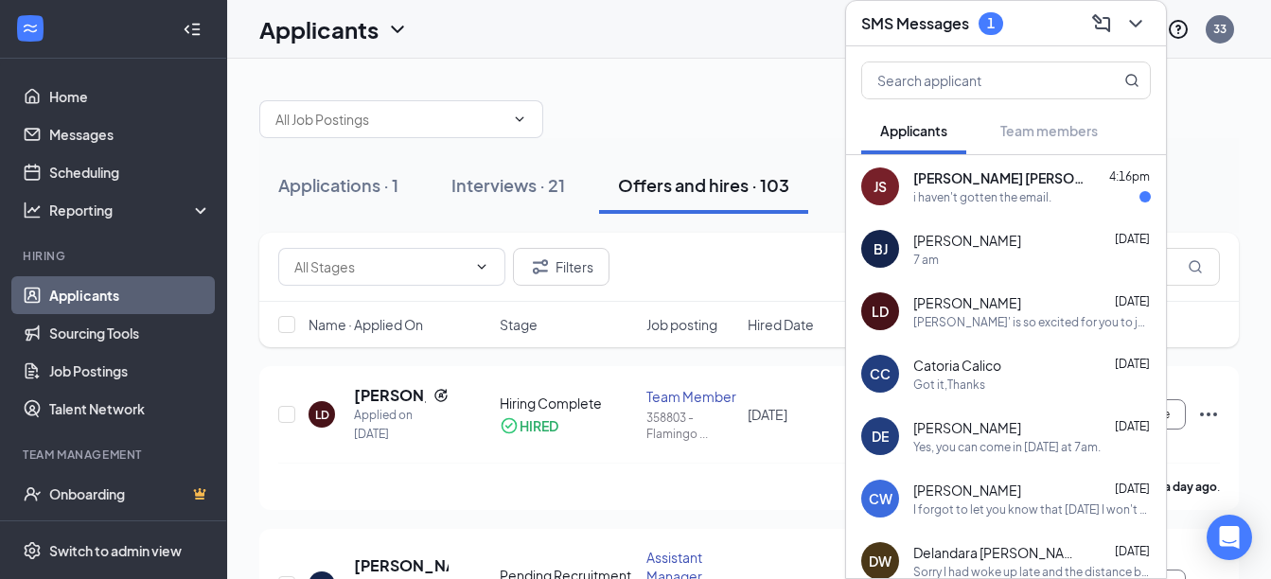
click at [975, 196] on div "i haven't gotten the email." at bounding box center [982, 197] width 138 height 16
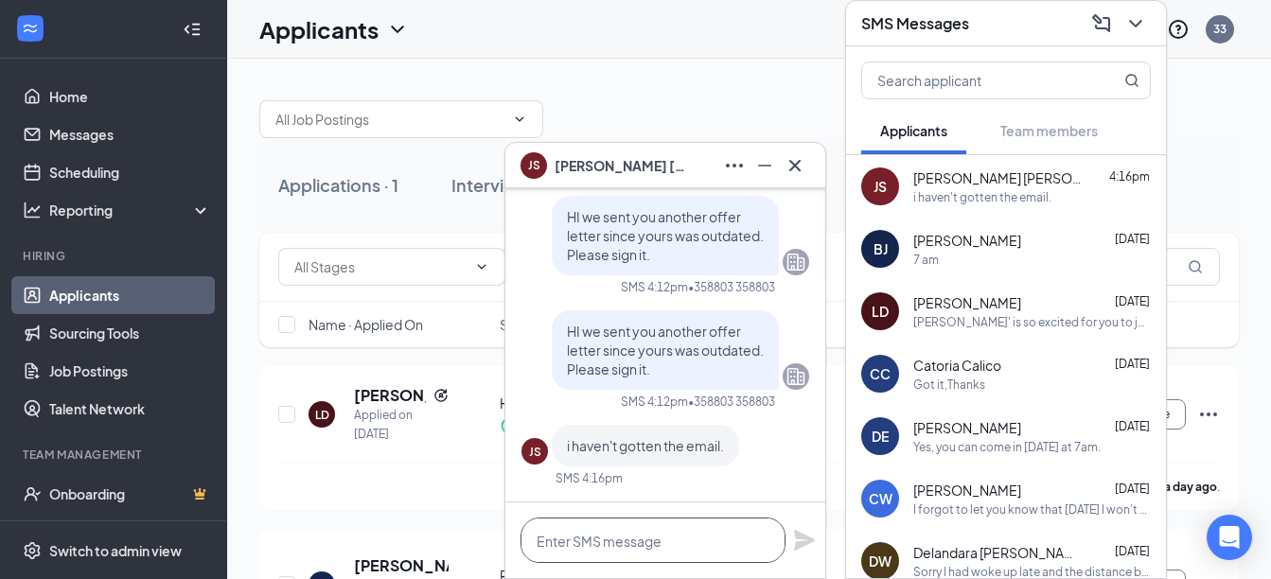
click at [580, 542] on textarea at bounding box center [653, 540] width 265 height 45
type textarea "I just sent it out."
click at [809, 541] on icon "Plane" at bounding box center [804, 540] width 21 height 21
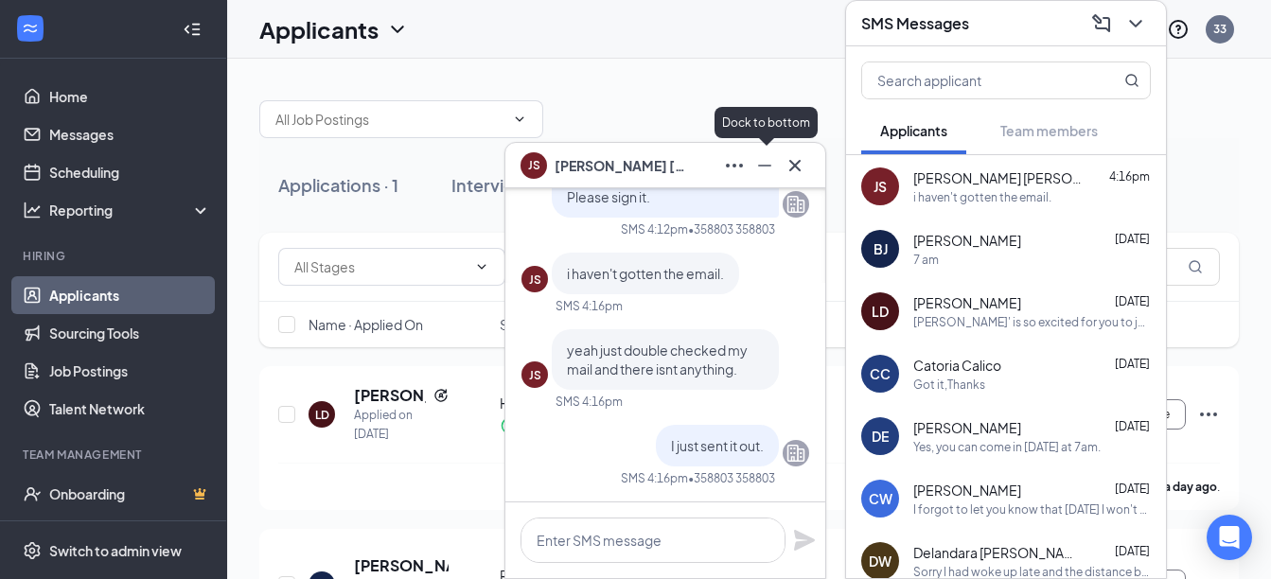
click at [767, 164] on icon "Minimize" at bounding box center [764, 165] width 23 height 23
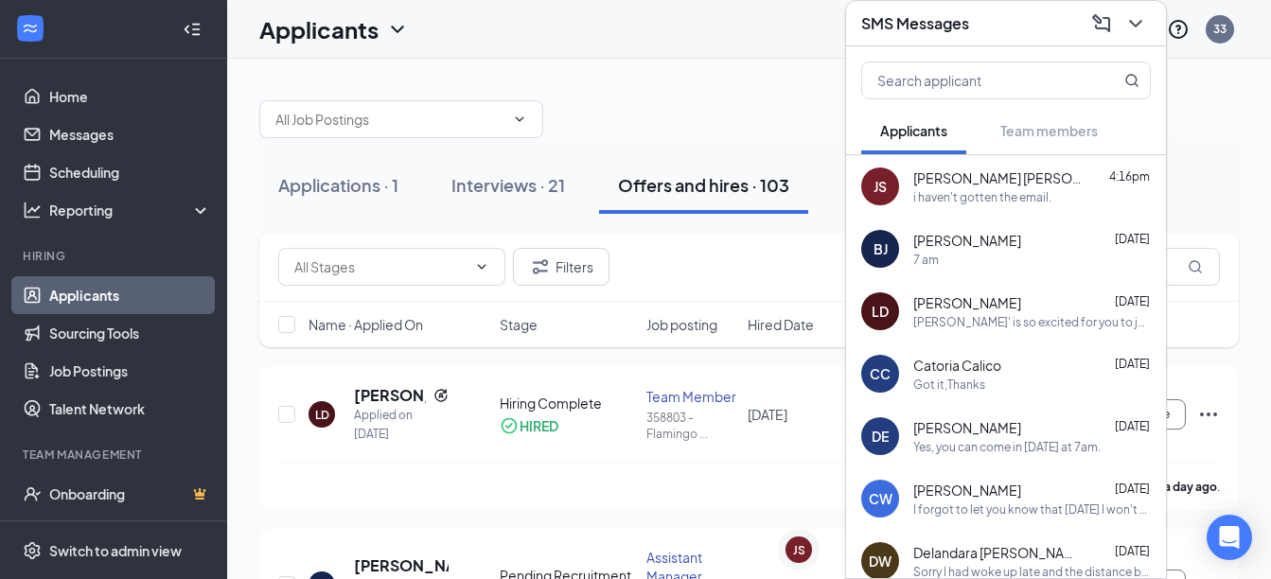
click at [967, 13] on h3 "SMS Messages" at bounding box center [915, 23] width 108 height 21
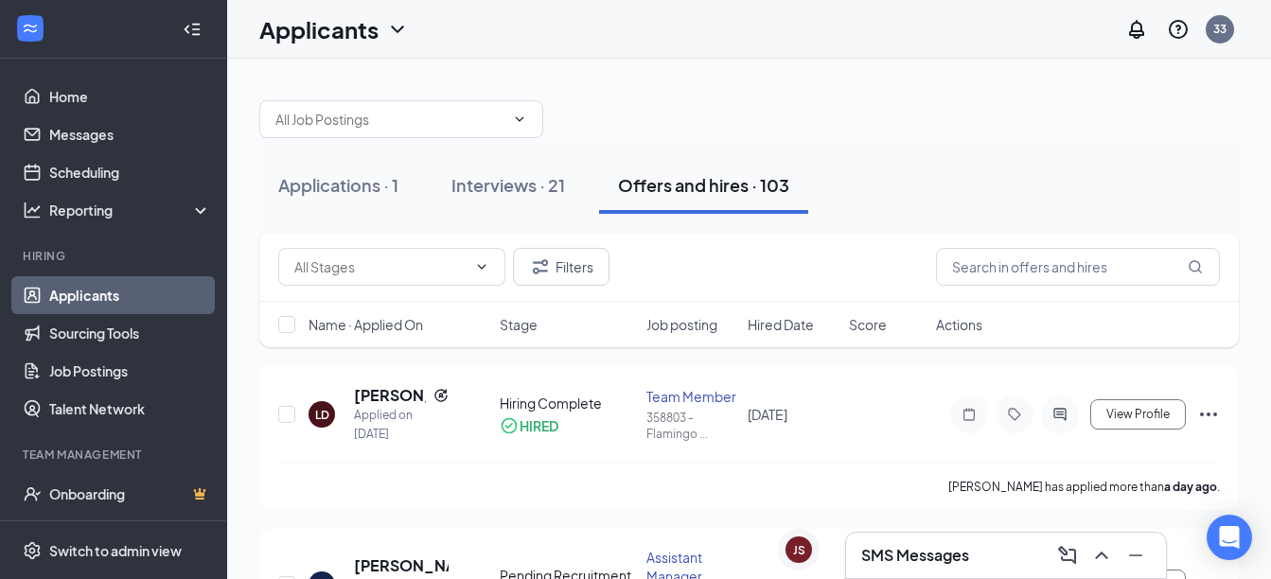
click at [922, 556] on h3 "SMS Messages" at bounding box center [915, 555] width 108 height 21
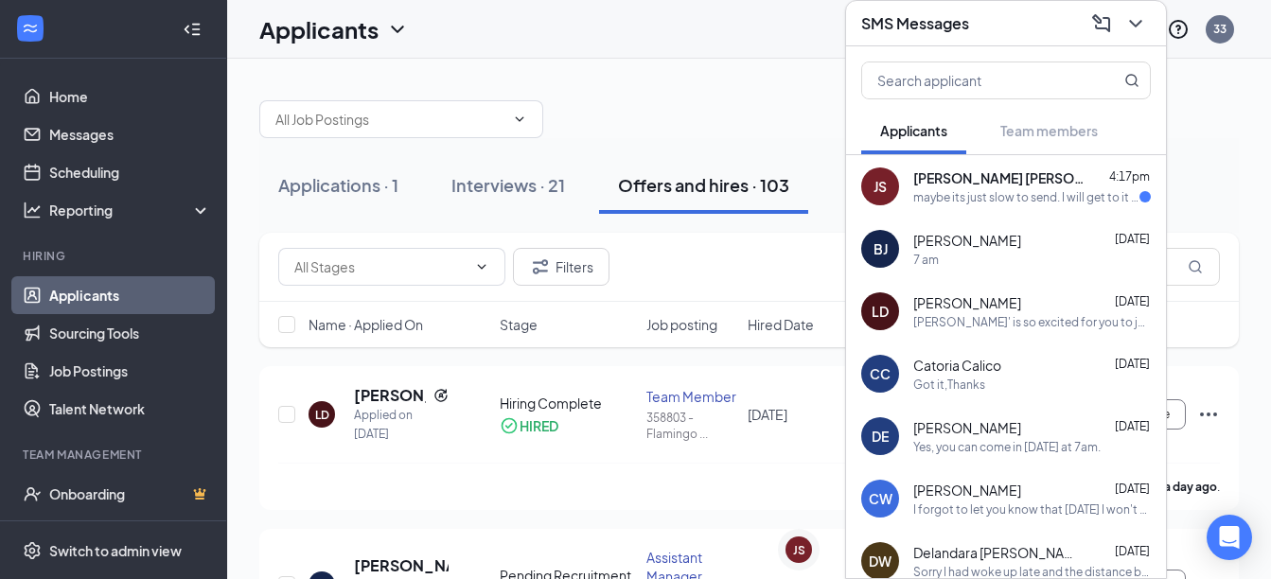
click at [894, 195] on div "JS" at bounding box center [880, 187] width 38 height 38
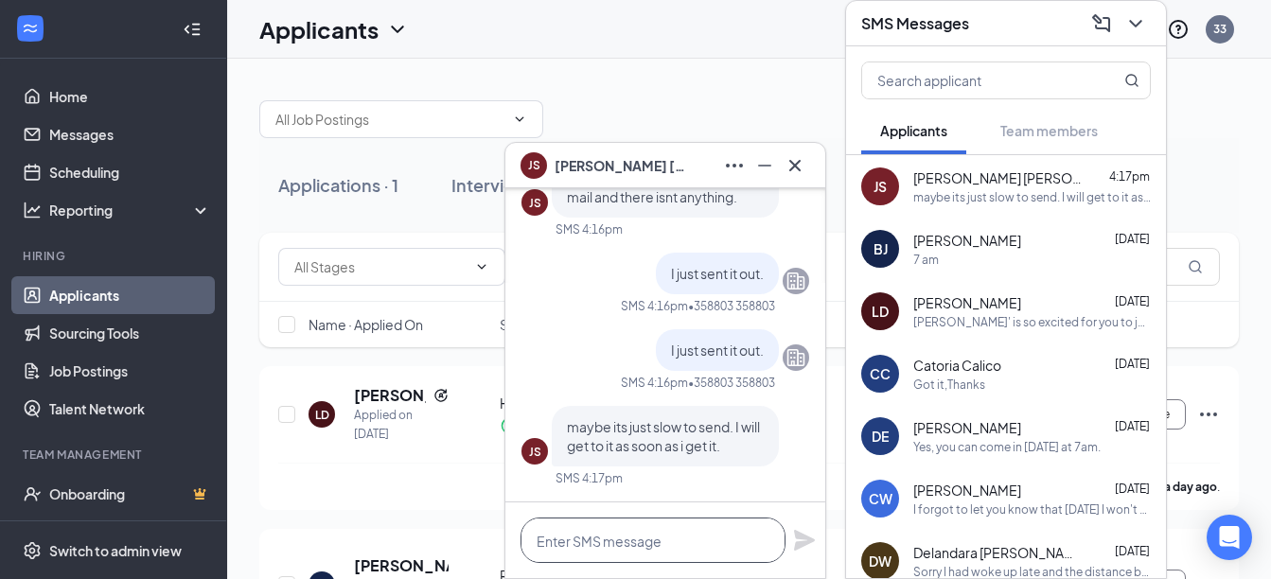
click at [654, 554] on textarea at bounding box center [653, 540] width 265 height 45
click at [800, 167] on icon "Cross" at bounding box center [795, 165] width 23 height 23
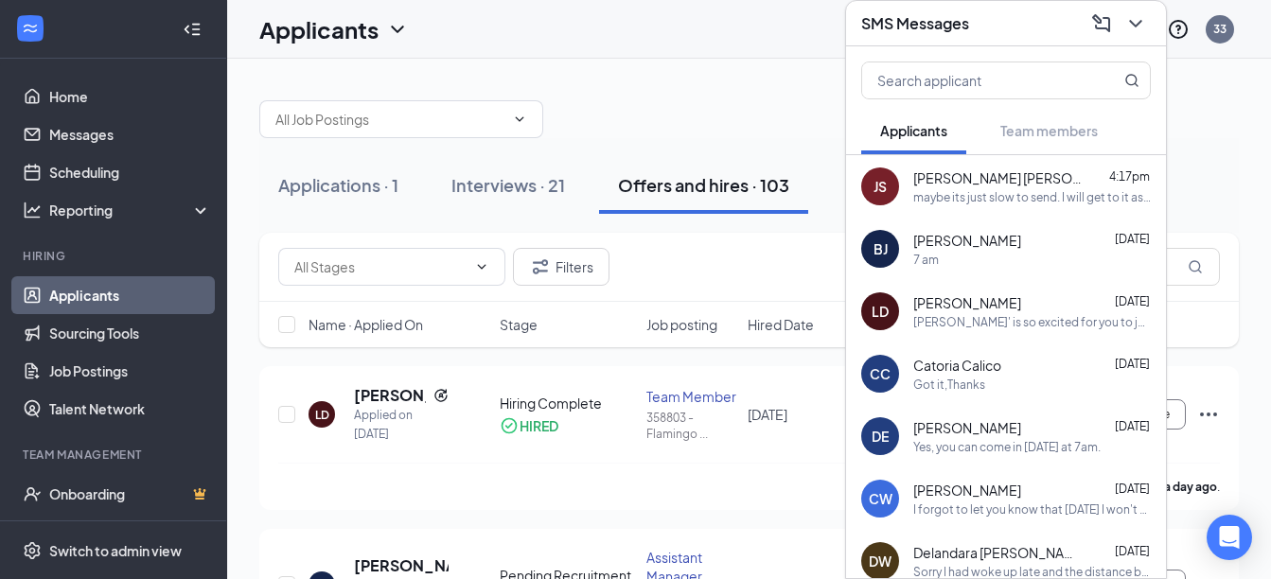
click at [1042, 41] on div "SMS Messages" at bounding box center [1006, 23] width 320 height 45
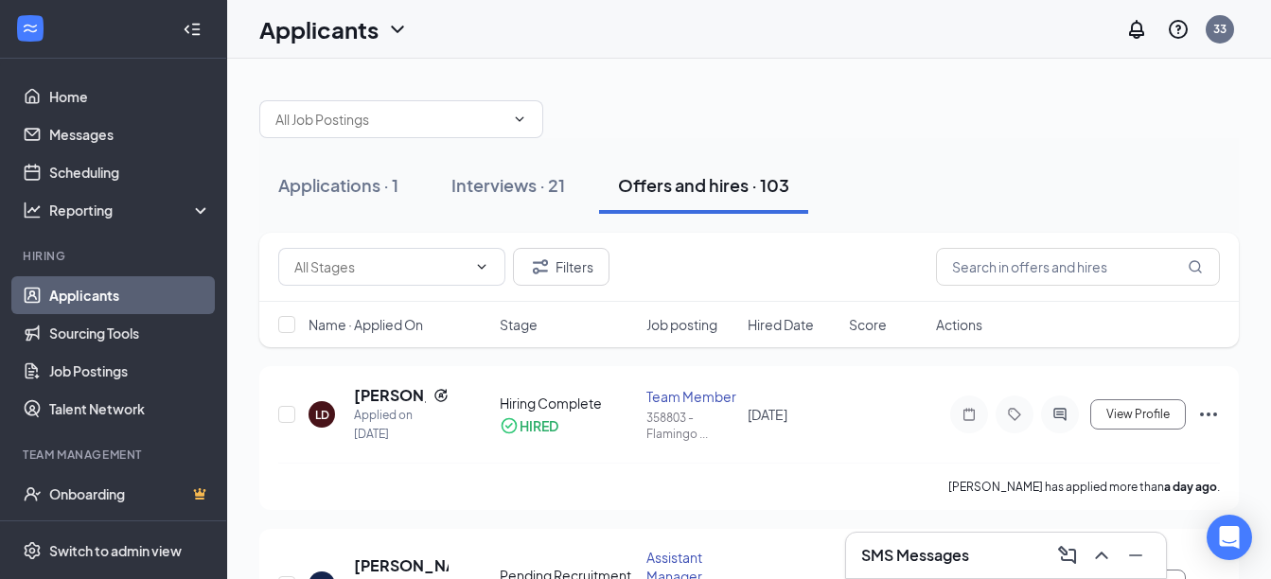
click at [921, 549] on h3 "SMS Messages" at bounding box center [915, 555] width 108 height 21
